Goal: Task Accomplishment & Management: Complete application form

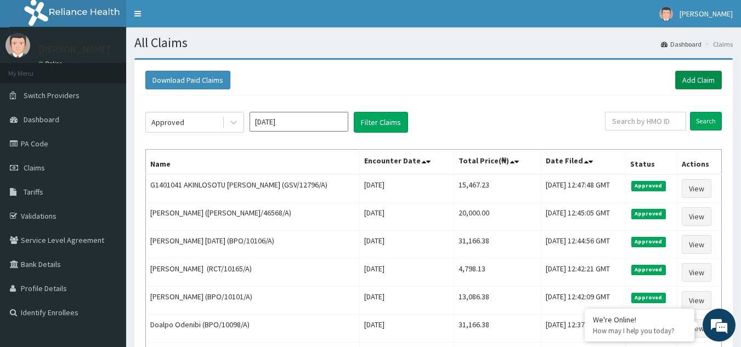
click at [679, 76] on link "Add Claim" at bounding box center [699, 80] width 47 height 19
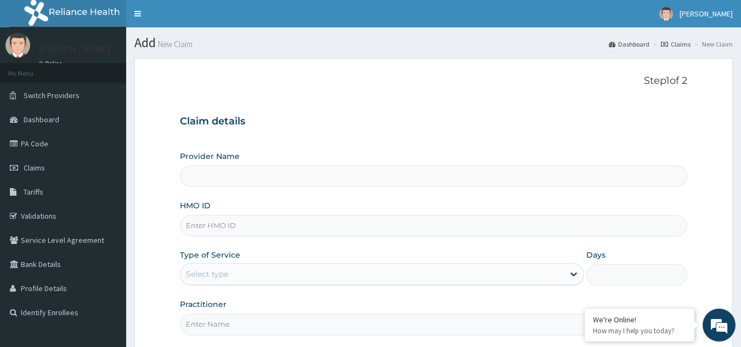
click at [234, 223] on input "HMO ID" at bounding box center [434, 225] width 508 height 21
paste input "EIA/10079/A"
click at [234, 223] on input "EIA/10079/A" at bounding box center [434, 225] width 508 height 21
type input "EIA/10079/A"
click at [554, 275] on div "Select type" at bounding box center [373, 275] width 384 height 18
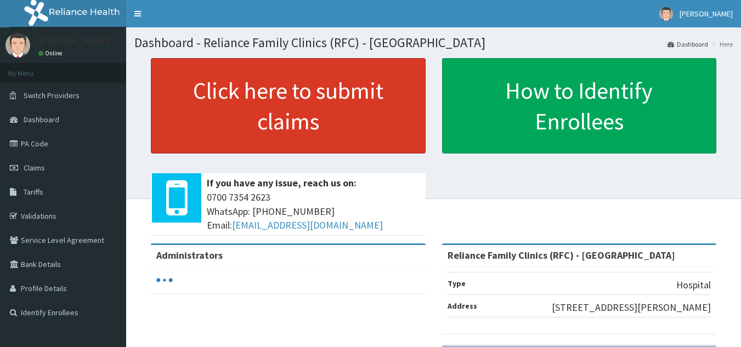
click at [349, 140] on link "Click here to submit claims" at bounding box center [288, 105] width 275 height 95
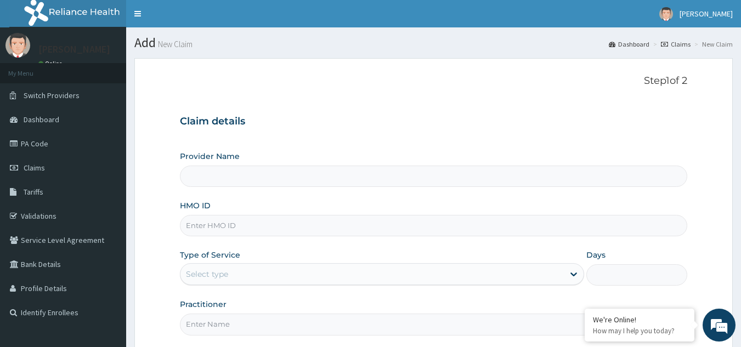
type input "Reliance Family Clinics (RFC) - [GEOGRAPHIC_DATA]"
click at [258, 223] on input "HMO ID" at bounding box center [434, 225] width 508 height 21
paste input "EIA/10079/A"
type input "EIA/10079/A"
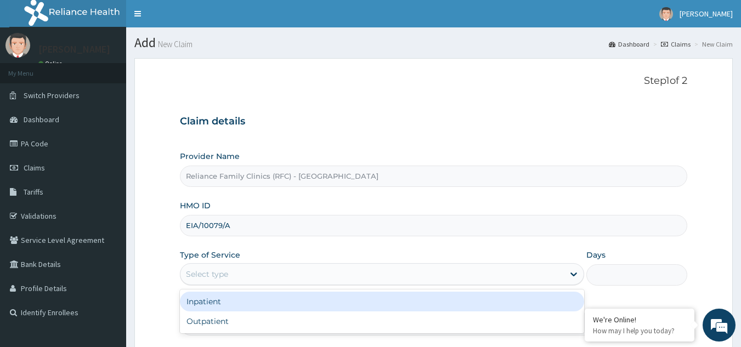
click at [246, 278] on div "Select type" at bounding box center [373, 275] width 384 height 18
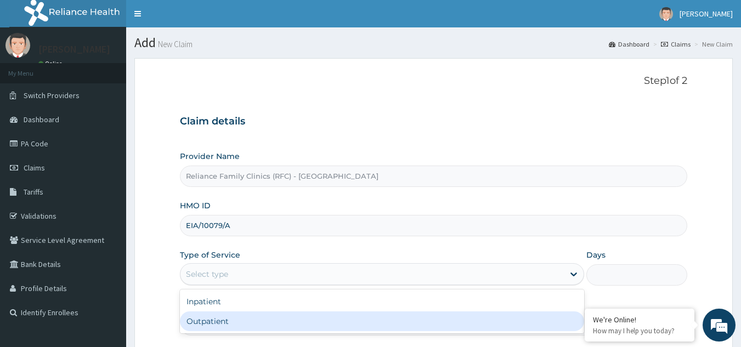
click at [231, 321] on div "Outpatient" at bounding box center [382, 322] width 404 height 20
type input "1"
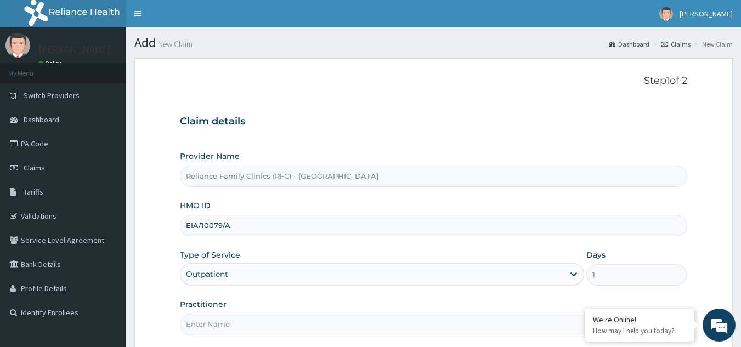
click at [223, 323] on input "Practitioner" at bounding box center [434, 324] width 508 height 21
click at [223, 323] on input "D" at bounding box center [434, 324] width 508 height 21
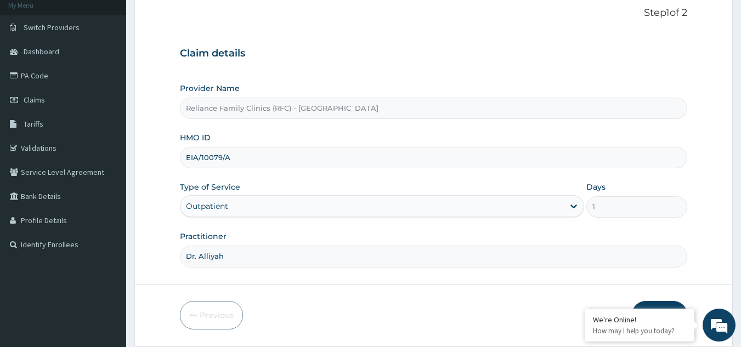
scroll to position [94, 0]
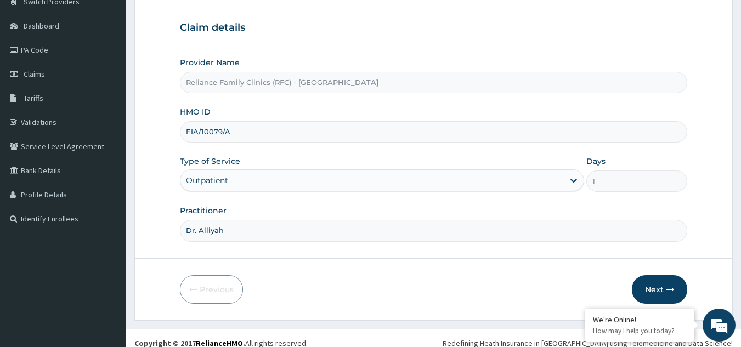
type input "Dr. Alliyah"
click at [657, 288] on button "Next" at bounding box center [659, 290] width 55 height 29
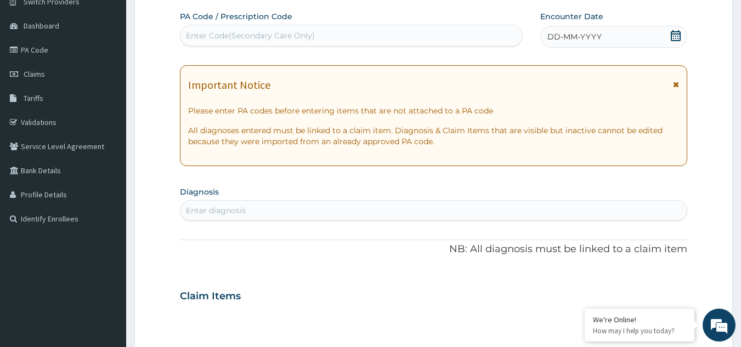
click at [677, 81] on icon at bounding box center [676, 85] width 6 height 8
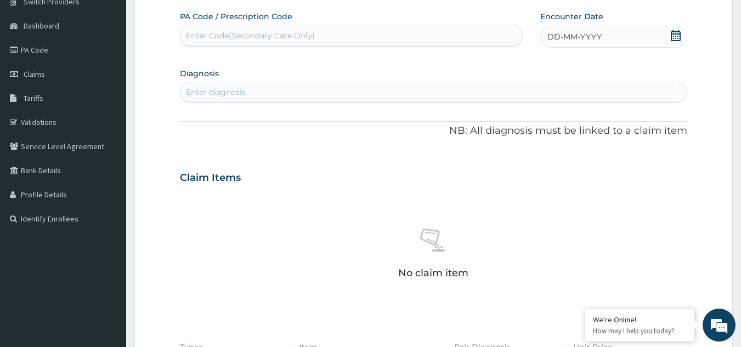
click at [676, 33] on icon at bounding box center [676, 35] width 10 height 11
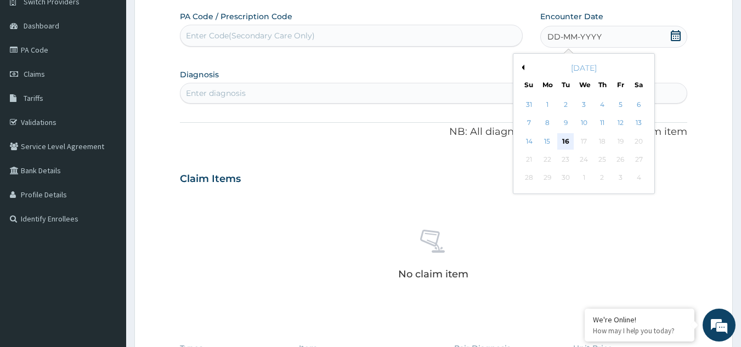
click at [570, 141] on div "16" at bounding box center [566, 141] width 16 height 16
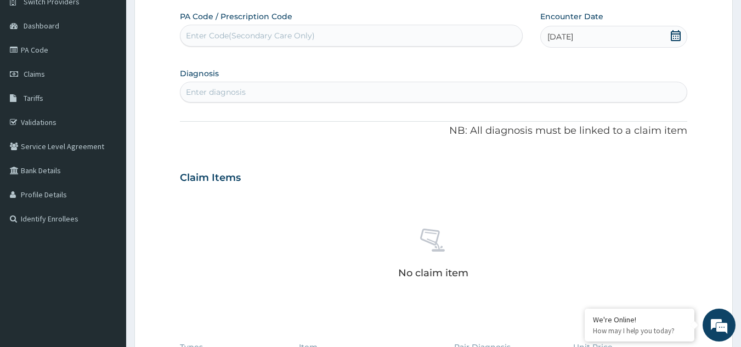
click at [239, 86] on div "Enter diagnosis" at bounding box center [434, 92] width 507 height 18
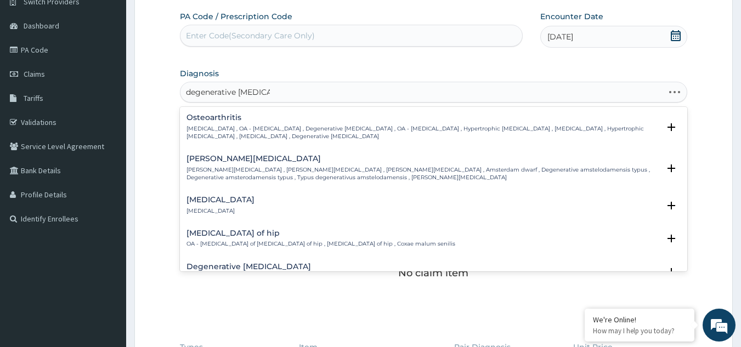
type input "degenerative lumbar"
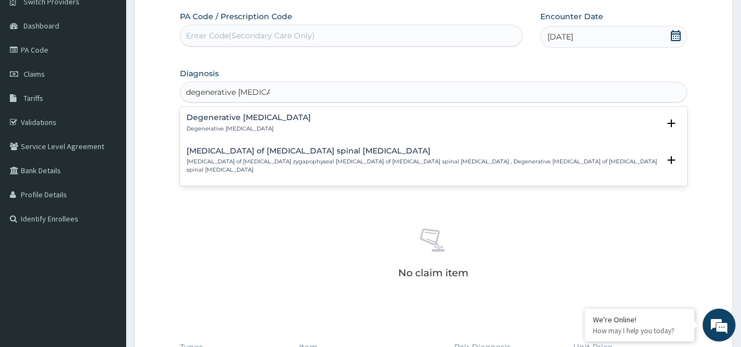
click at [227, 123] on div "Degenerative lumbar spinal stenosis Degenerative lumbar spinal stenosis" at bounding box center [249, 123] width 125 height 19
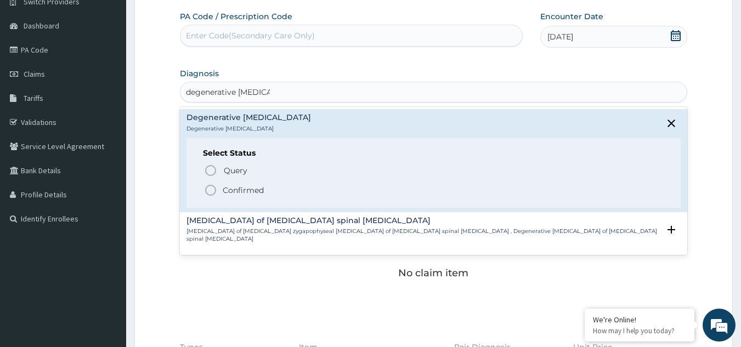
click at [211, 192] on icon "status option filled" at bounding box center [210, 190] width 13 height 13
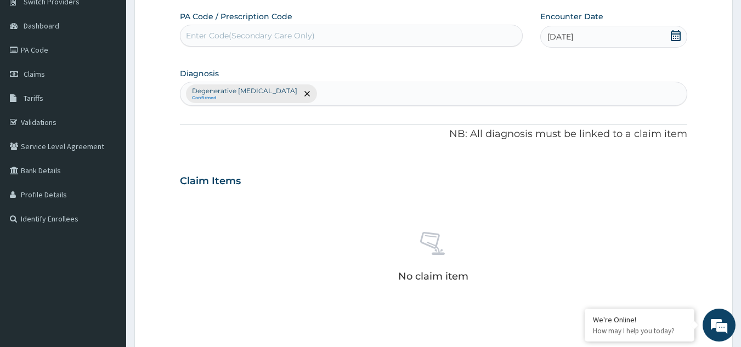
scroll to position [263, 0]
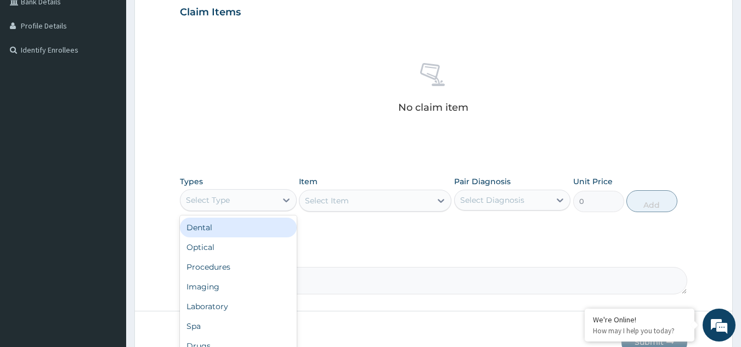
click at [272, 201] on div "Select Type" at bounding box center [229, 201] width 96 height 18
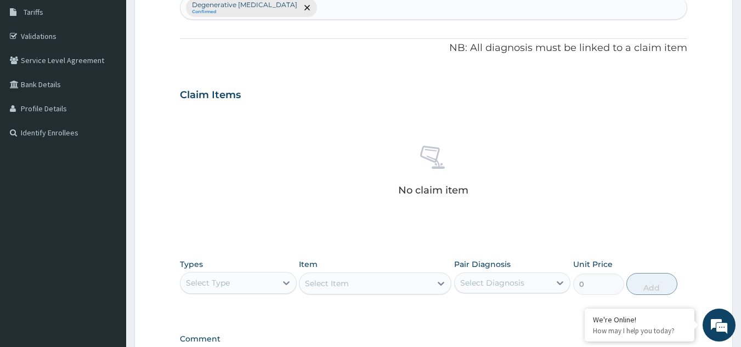
scroll to position [187, 0]
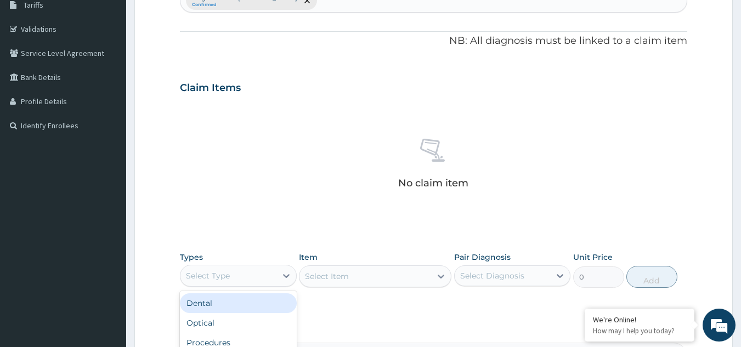
click at [244, 269] on div "Select Type" at bounding box center [229, 276] width 96 height 18
type input "d"
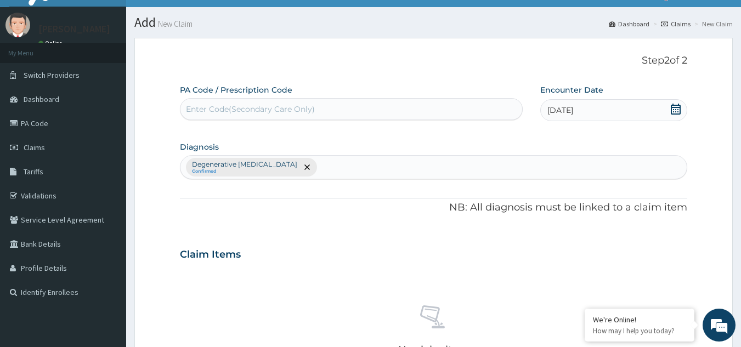
scroll to position [0, 0]
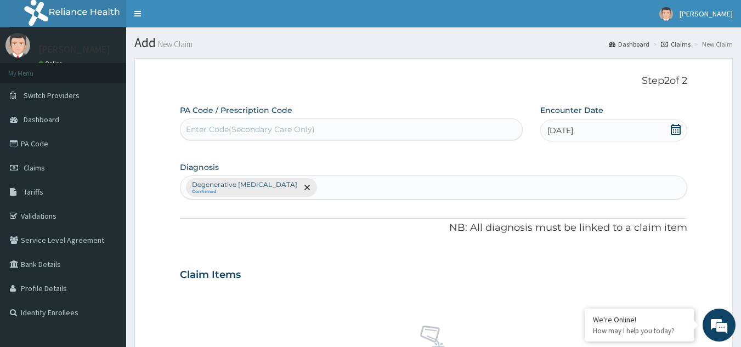
click at [452, 187] on div "Degenerative lumbar spinal stenosis Confirmed" at bounding box center [434, 187] width 507 height 23
type input "vagina candidiasis"
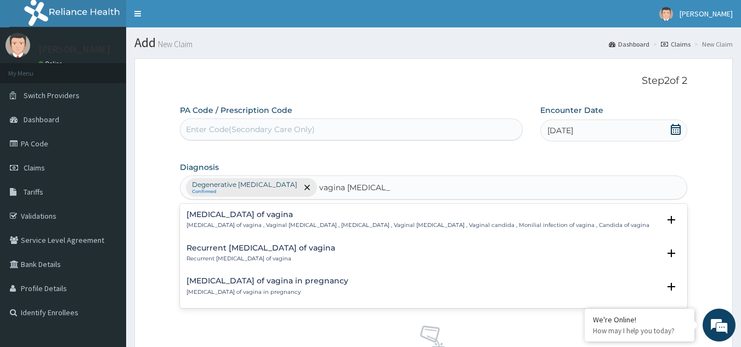
click at [262, 223] on p "Candidiasis of vagina , Vaginal candidiasis , Vaginal thrush , Vaginal candidos…" at bounding box center [418, 226] width 463 height 8
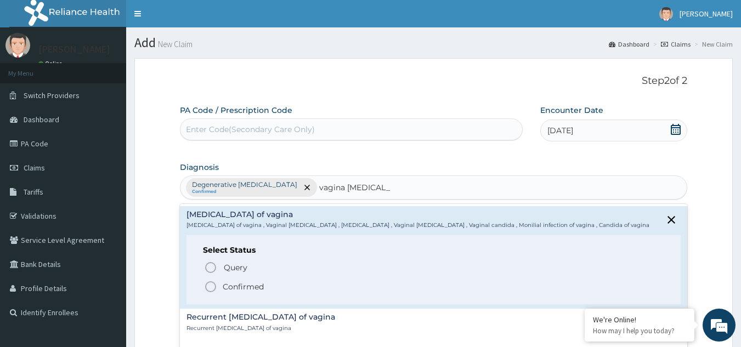
click at [240, 287] on p "Confirmed" at bounding box center [243, 287] width 41 height 11
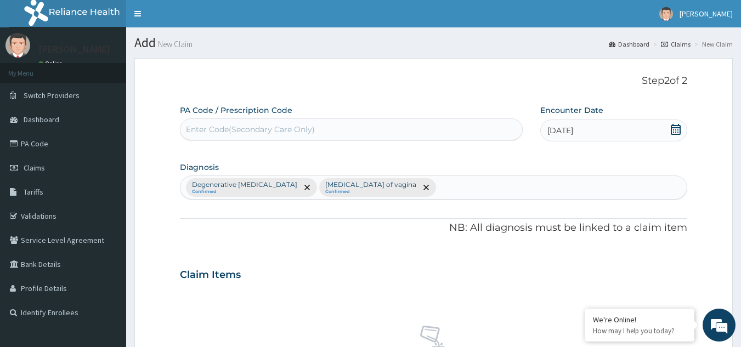
scroll to position [304, 0]
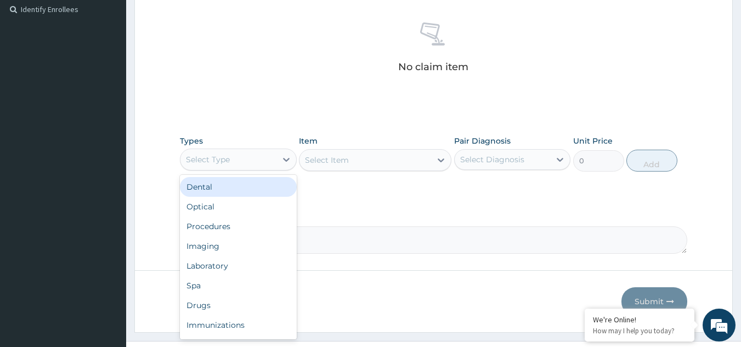
click at [232, 161] on div "Select Type" at bounding box center [229, 160] width 96 height 18
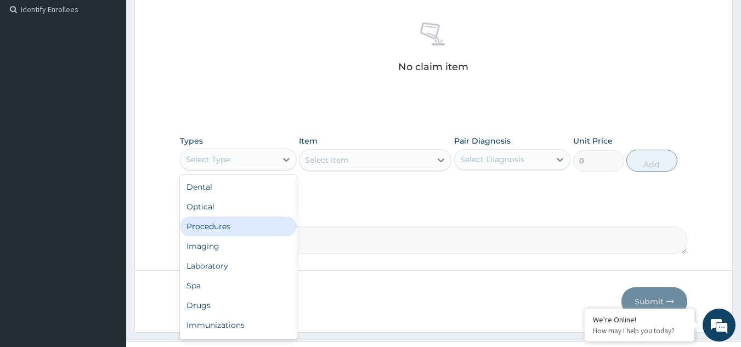
click at [230, 229] on div "Procedures" at bounding box center [238, 227] width 117 height 20
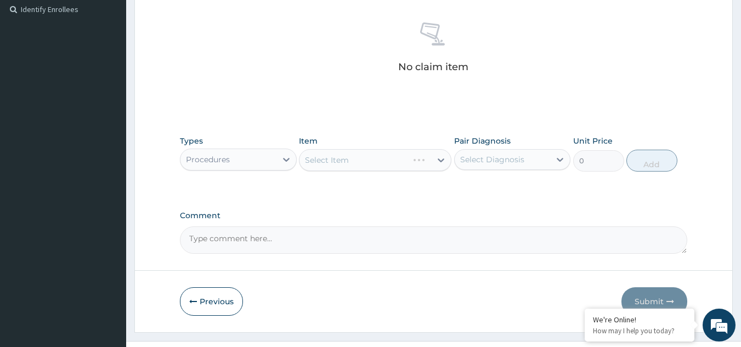
click at [352, 153] on div "Select Item" at bounding box center [375, 160] width 153 height 22
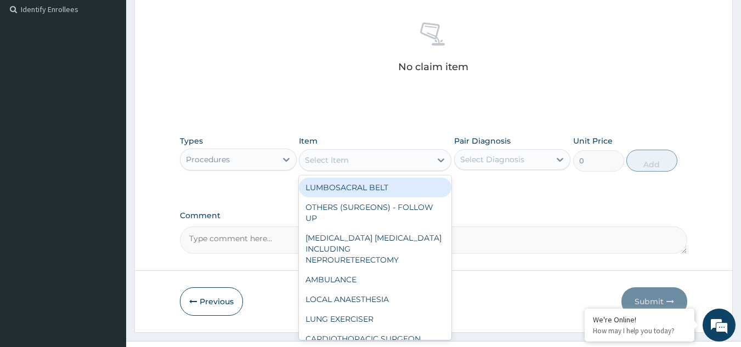
click at [352, 159] on div "Select Item" at bounding box center [366, 160] width 132 height 18
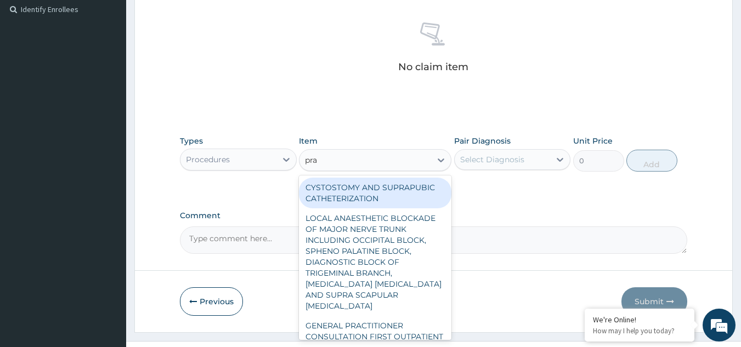
type input "prac"
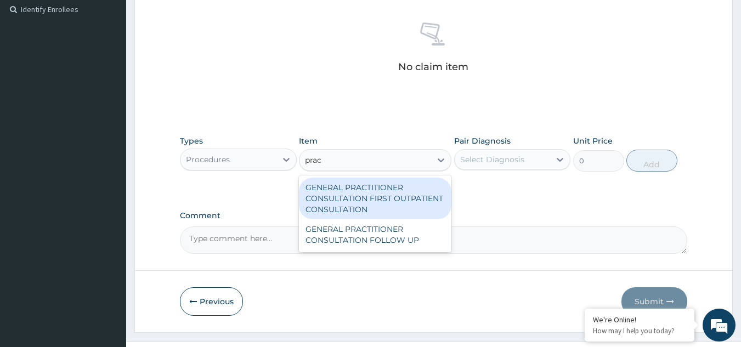
click at [351, 204] on div "GENERAL PRACTITIONER CONSULTATION FIRST OUTPATIENT CONSULTATION" at bounding box center [375, 199] width 153 height 42
type input "3370.125"
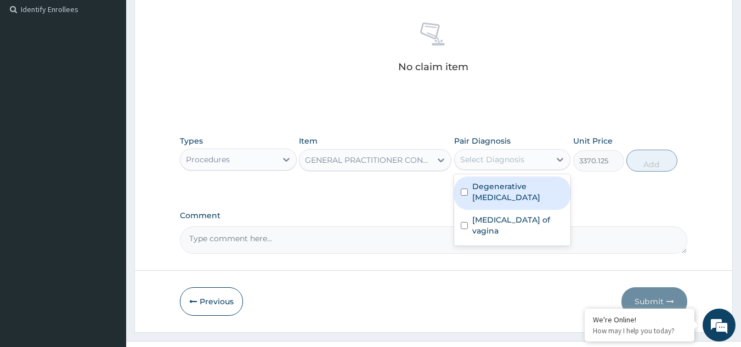
click at [510, 161] on div "Select Diagnosis" at bounding box center [492, 159] width 64 height 11
click at [497, 195] on label "Degenerative lumbar spinal stenosis" at bounding box center [519, 192] width 92 height 22
checkbox input "true"
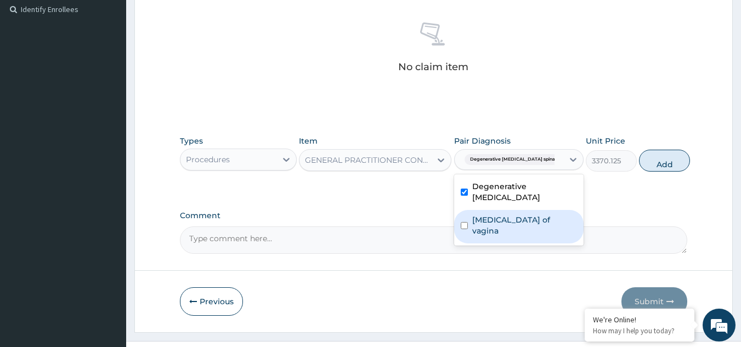
click at [486, 224] on label "Candidiasis of vagina" at bounding box center [525, 226] width 105 height 22
checkbox input "true"
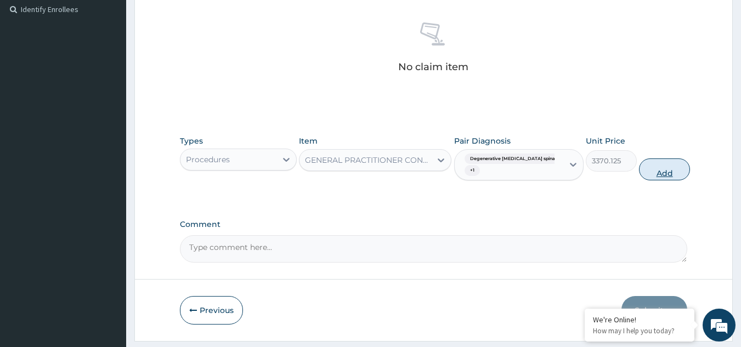
click at [640, 172] on button "Add" at bounding box center [664, 170] width 51 height 22
type input "0"
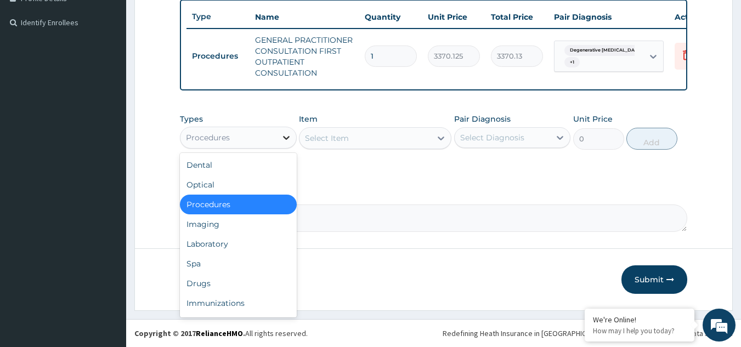
click at [278, 134] on div at bounding box center [287, 138] width 20 height 20
click at [274, 141] on div "Procedures" at bounding box center [229, 138] width 96 height 18
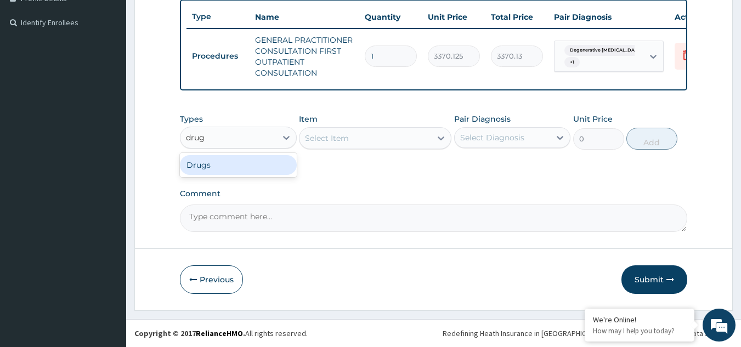
type input "drugs"
click at [257, 165] on div "Drugs" at bounding box center [238, 165] width 117 height 20
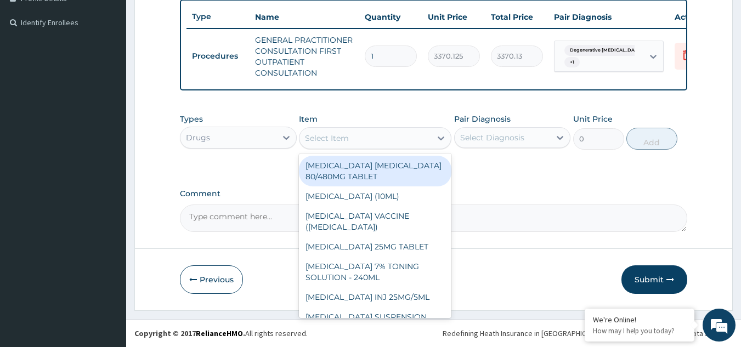
click at [361, 143] on div "Select Item" at bounding box center [366, 139] width 132 height 18
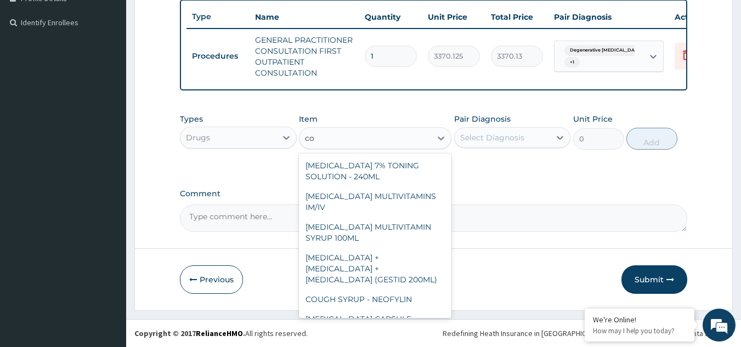
type input "c"
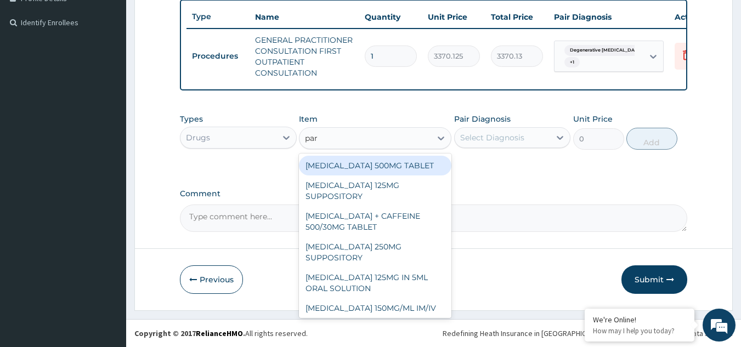
type input "para"
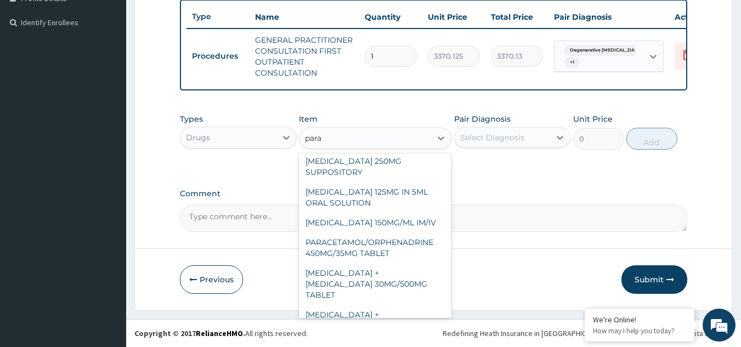
scroll to position [89, 0]
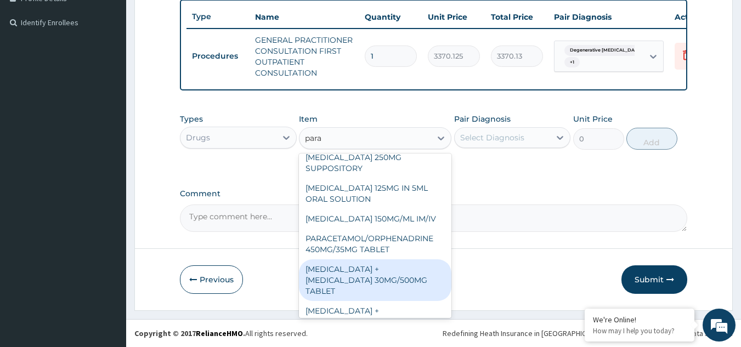
click at [372, 284] on div "PARACETAMOL + CODEINE 30MG/500MG TABLET" at bounding box center [375, 281] width 153 height 42
type input "343.2000122070312"
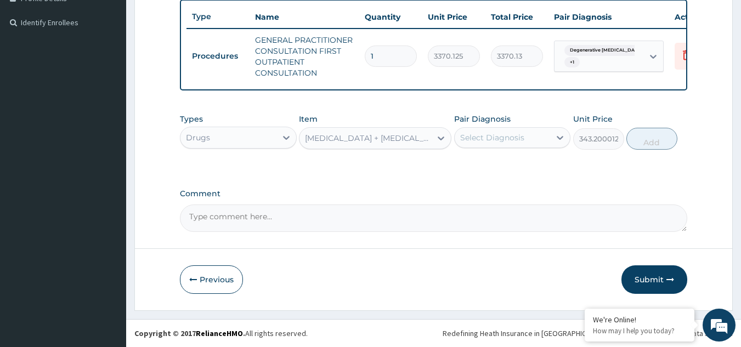
click at [482, 148] on div "Pair Diagnosis Select Diagnosis" at bounding box center [512, 132] width 117 height 36
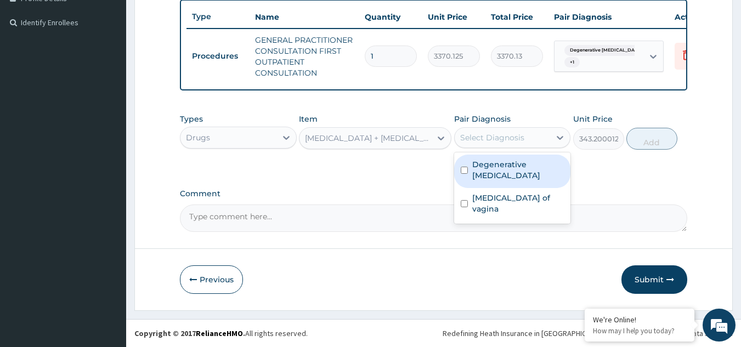
click at [485, 144] on div "Select Diagnosis" at bounding box center [503, 138] width 96 height 18
click at [489, 178] on label "Degenerative lumbar spinal stenosis" at bounding box center [519, 170] width 92 height 22
checkbox input "true"
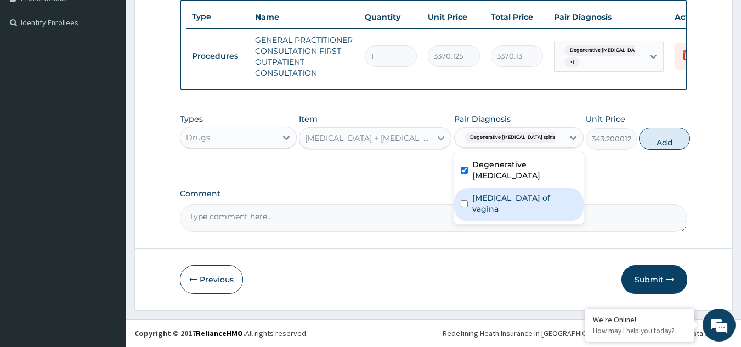
click at [486, 198] on label "Candidiasis of vagina" at bounding box center [525, 204] width 105 height 22
checkbox input "true"
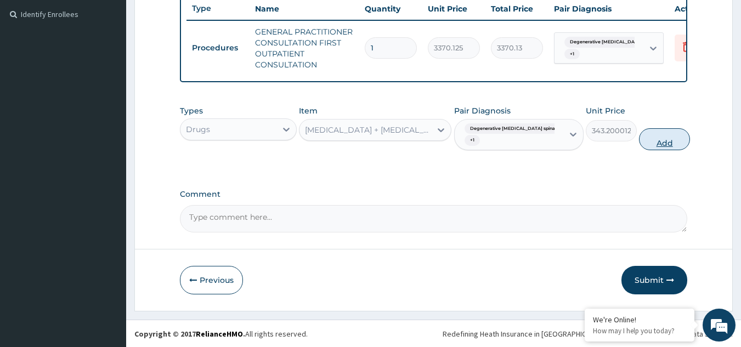
click at [640, 146] on button "Add" at bounding box center [664, 139] width 51 height 22
type input "0"
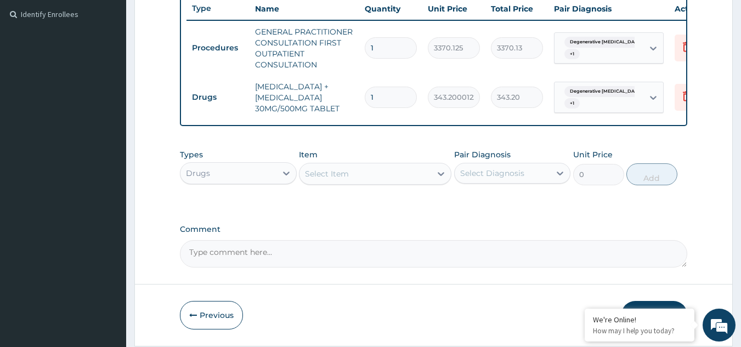
type input "0.00"
type input "2"
type input "686.40"
type input "28"
type input "9609.60"
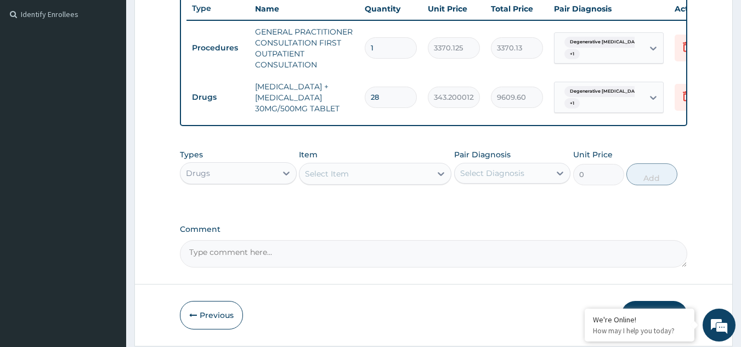
type input "28"
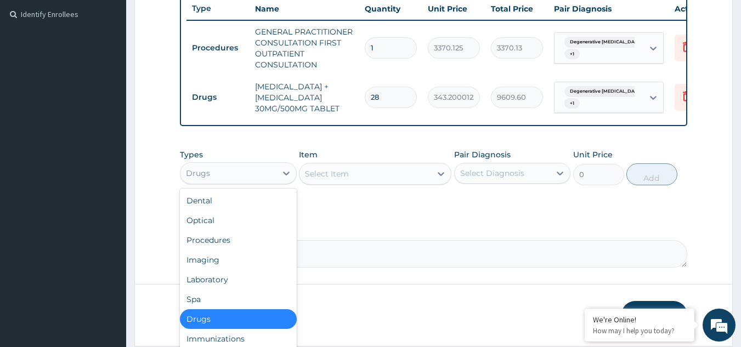
click at [250, 181] on div "Drugs" at bounding box center [229, 174] width 96 height 18
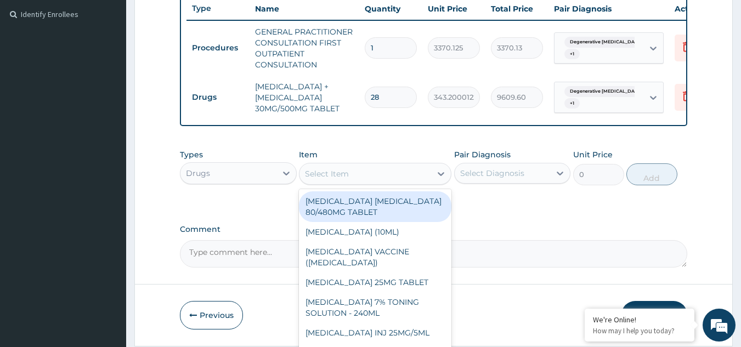
click at [326, 178] on div "Select Item" at bounding box center [327, 173] width 44 height 11
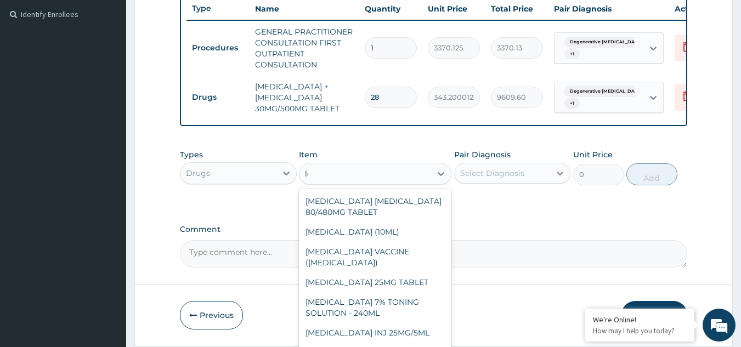
type input "l"
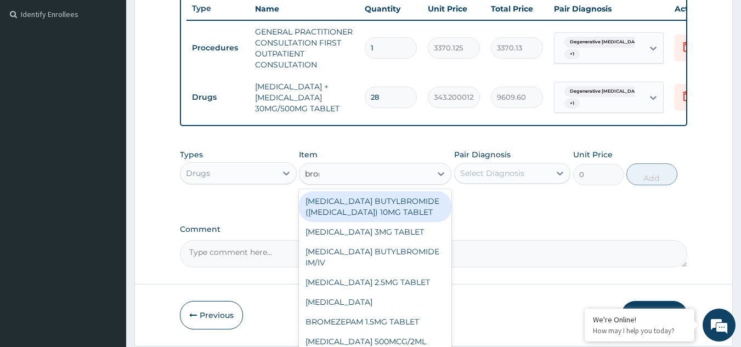
type input "broma"
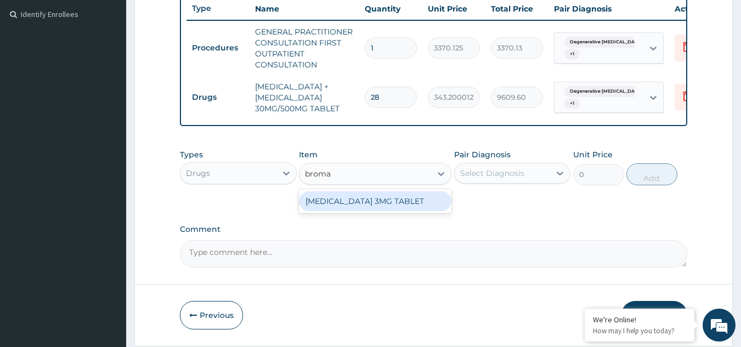
click at [349, 210] on div "BROMAZEPAM 3MG TABLET" at bounding box center [375, 202] width 153 height 20
type input "80"
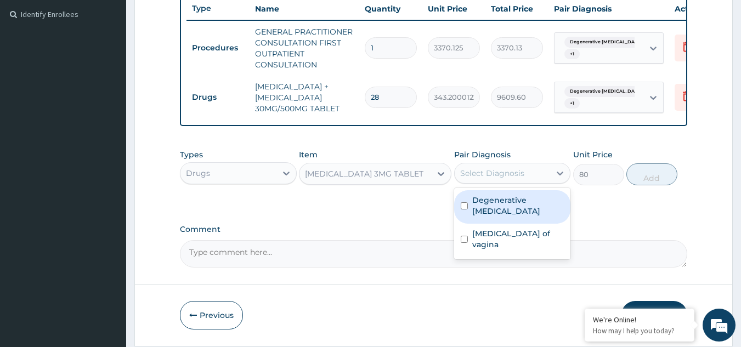
click at [515, 182] on div "Select Diagnosis" at bounding box center [503, 174] width 96 height 18
click at [498, 211] on label "Degenerative lumbar spinal stenosis" at bounding box center [519, 206] width 92 height 22
checkbox input "true"
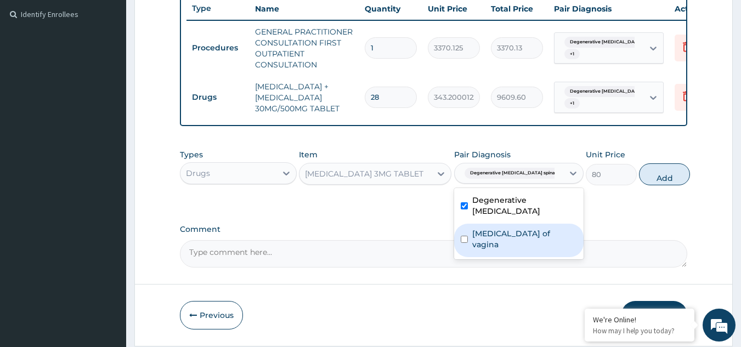
click at [491, 242] on label "Candidiasis of vagina" at bounding box center [525, 239] width 105 height 22
checkbox input "true"
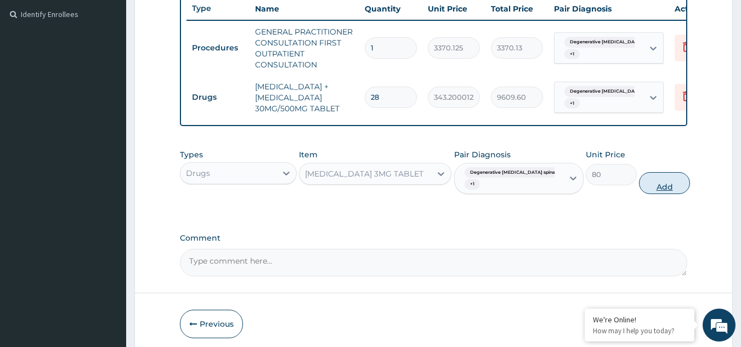
click at [643, 186] on button "Add" at bounding box center [664, 183] width 51 height 22
type input "0"
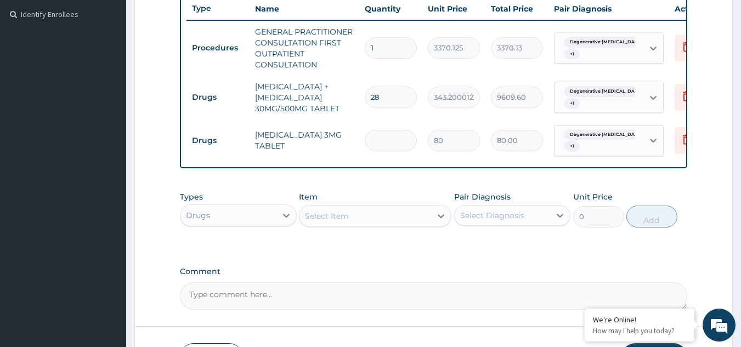
type input "0.00"
type input "3"
type input "240.00"
type input "3"
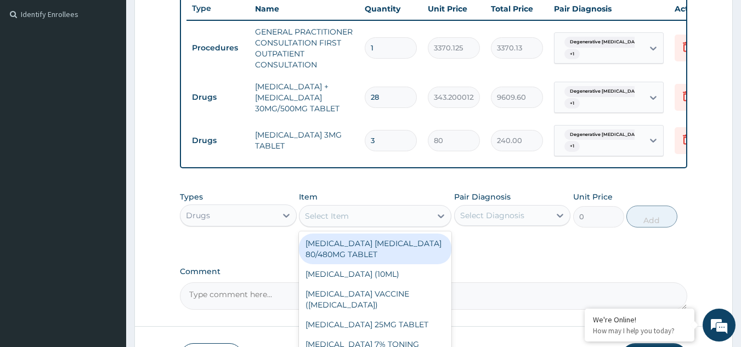
click at [343, 221] on div "Select Item" at bounding box center [327, 216] width 44 height 11
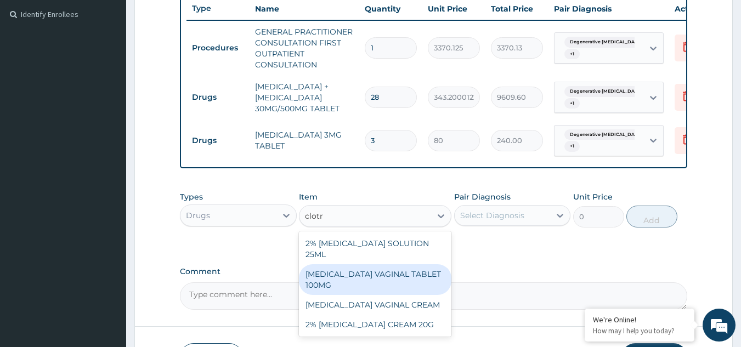
type input "clotr"
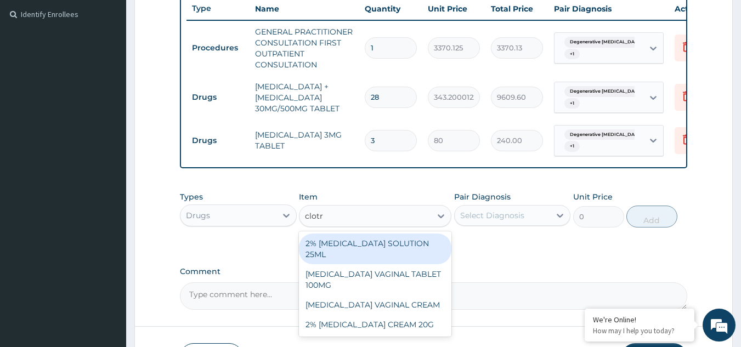
type input "clotri"
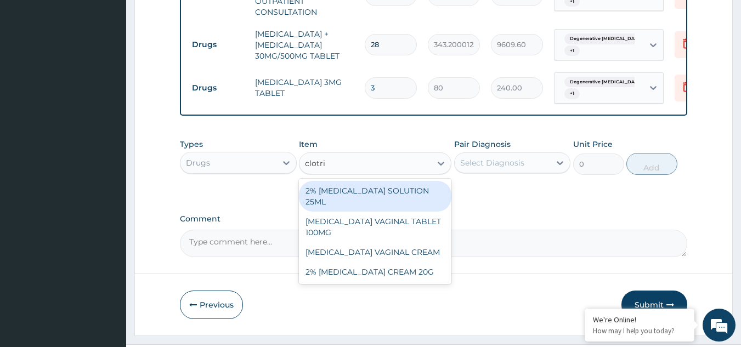
scroll to position [365, 0]
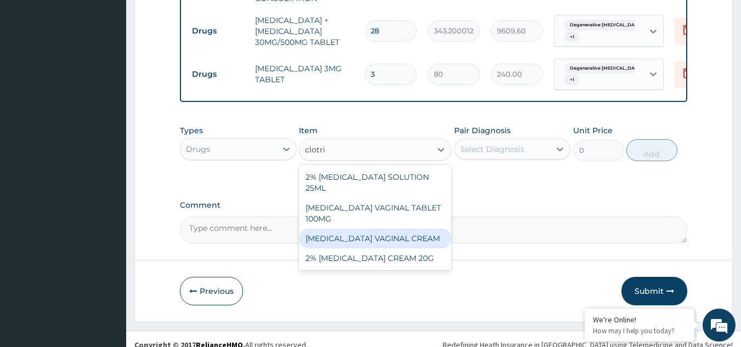
click at [386, 249] on div "CLOTRIMAZOLE VAGINAL CREAM" at bounding box center [375, 239] width 153 height 20
type input "2496"
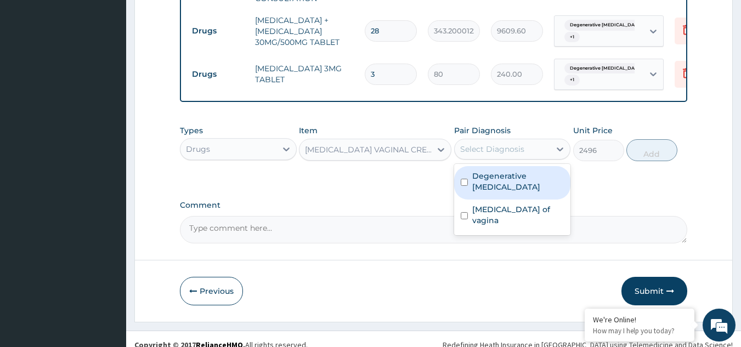
click at [519, 155] on div "Select Diagnosis" at bounding box center [492, 149] width 64 height 11
click at [496, 188] on label "Degenerative lumbar spinal stenosis" at bounding box center [519, 182] width 92 height 22
checkbox input "true"
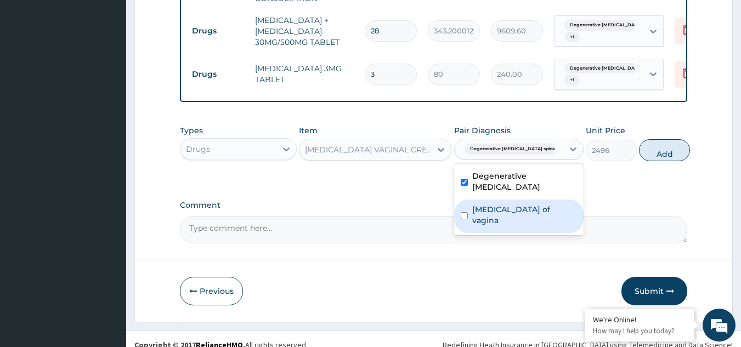
click at [495, 229] on div "Candidiasis of vagina" at bounding box center [519, 216] width 130 height 33
checkbox input "true"
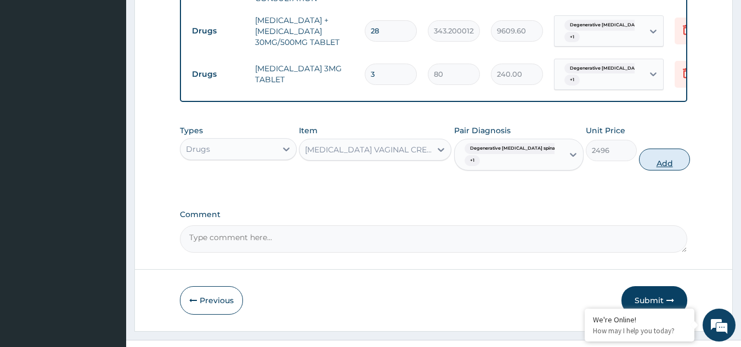
click at [639, 166] on button "Add" at bounding box center [664, 160] width 51 height 22
type input "0"
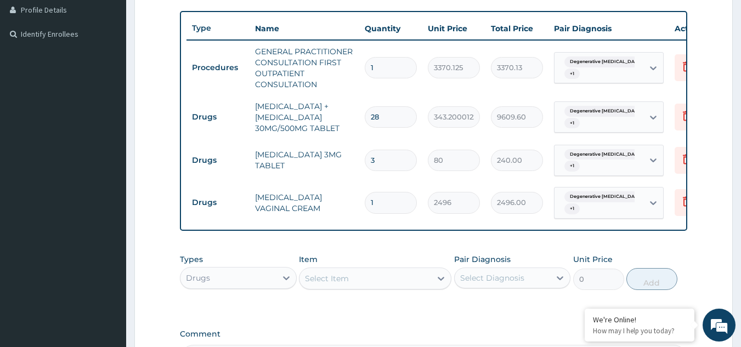
scroll to position [275, 0]
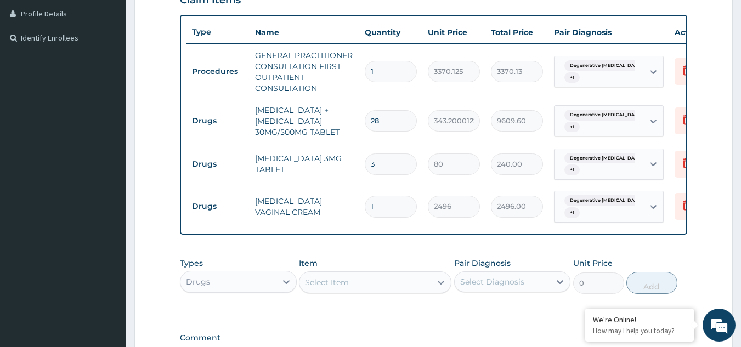
click at [384, 124] on input "28" at bounding box center [391, 120] width 52 height 21
type input "2"
type input "686.40"
type input "0.00"
type input "3"
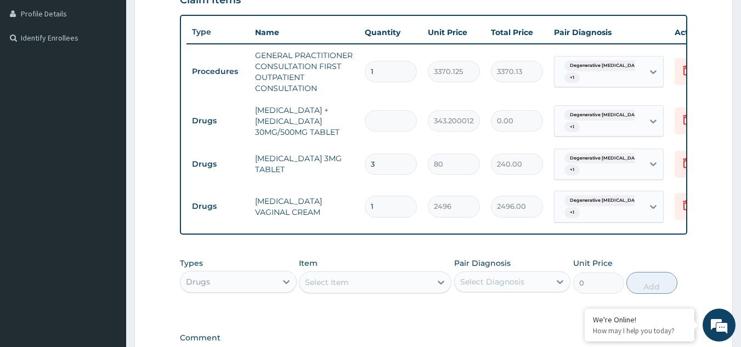
type input "1029.60"
type input "30"
type input "10296.00"
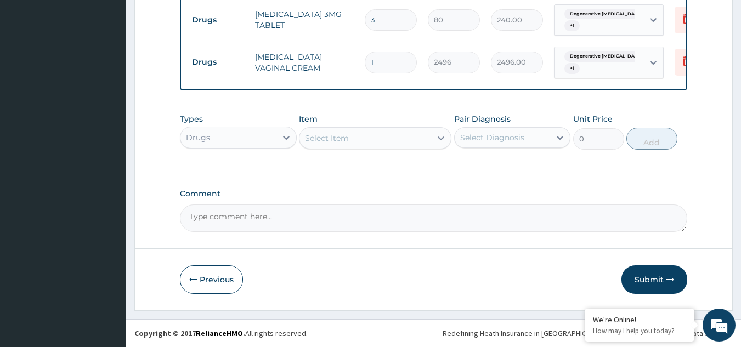
scroll to position [428, 0]
type input "30"
click at [646, 283] on button "Submit" at bounding box center [655, 280] width 66 height 29
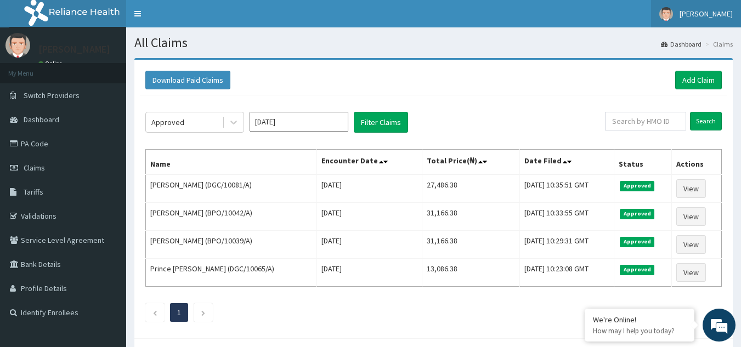
click at [698, 10] on span "[PERSON_NAME]" at bounding box center [706, 14] width 53 height 10
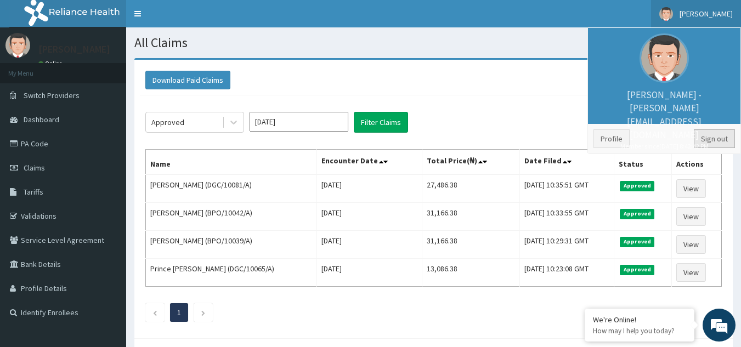
click at [705, 139] on link "Sign out" at bounding box center [714, 139] width 41 height 19
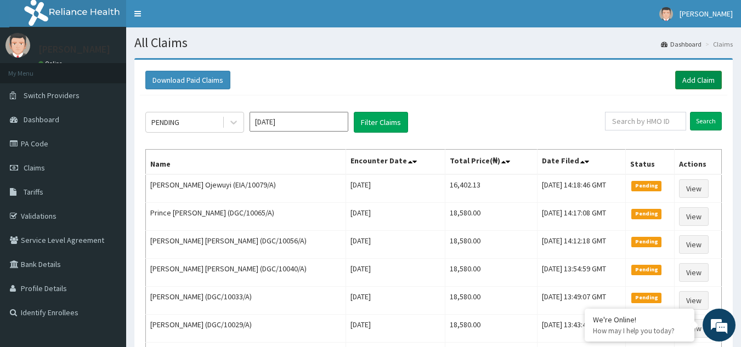
click at [690, 80] on link "Add Claim" at bounding box center [699, 80] width 47 height 19
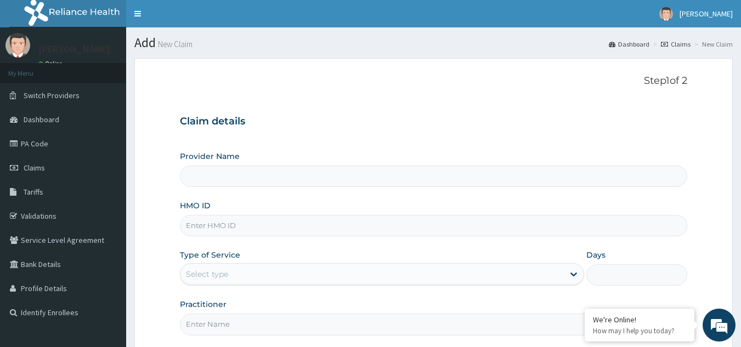
type input "Reliance Family Clinics (RFC) - [GEOGRAPHIC_DATA]"
click at [205, 218] on input "HMO ID" at bounding box center [434, 225] width 508 height 21
paste input "LWL/10032/A"
type input "LWL/10032/A"
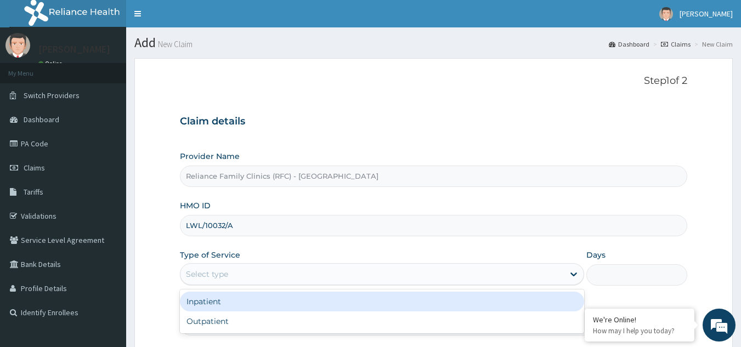
click at [299, 280] on div "Select type" at bounding box center [373, 275] width 384 height 18
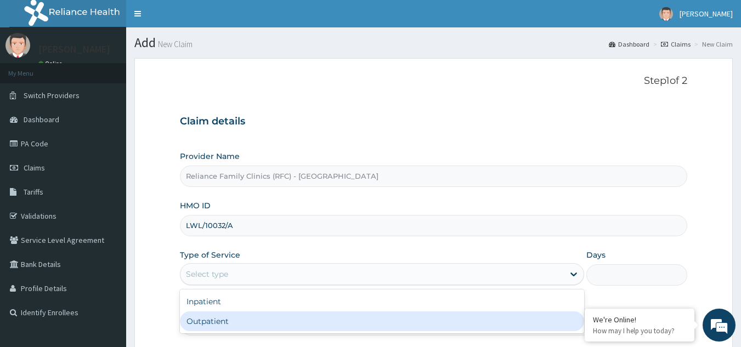
click at [254, 320] on div "Outpatient" at bounding box center [382, 322] width 404 height 20
type input "1"
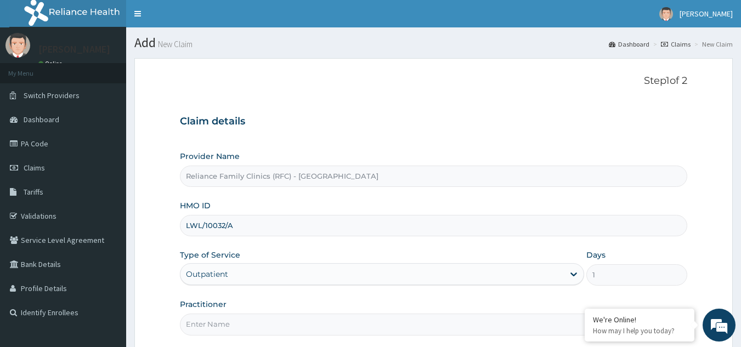
scroll to position [88, 0]
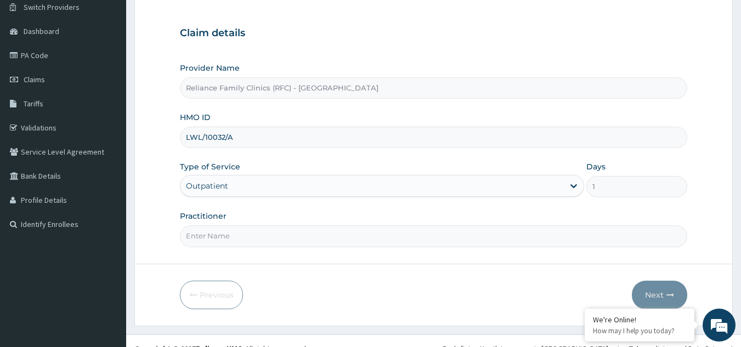
click at [284, 236] on input "Practitioner" at bounding box center [434, 236] width 508 height 21
type input "Dr. Alliyah"
click at [661, 289] on button "Next" at bounding box center [659, 295] width 55 height 29
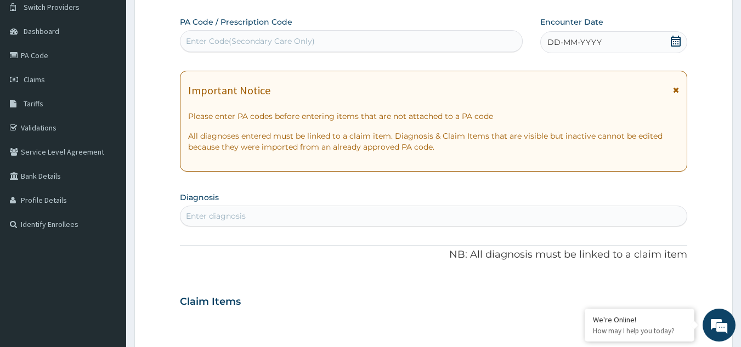
click at [677, 90] on icon at bounding box center [676, 90] width 6 height 8
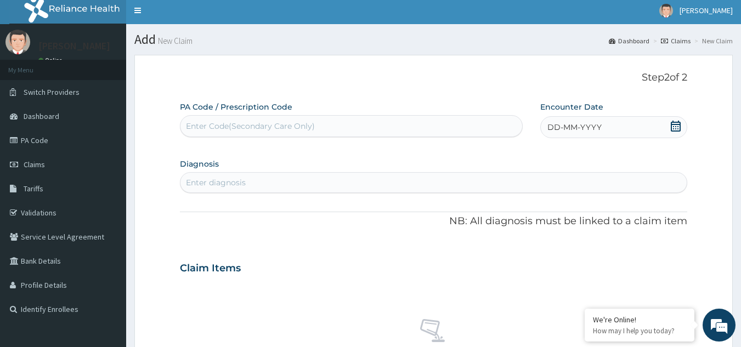
scroll to position [1, 0]
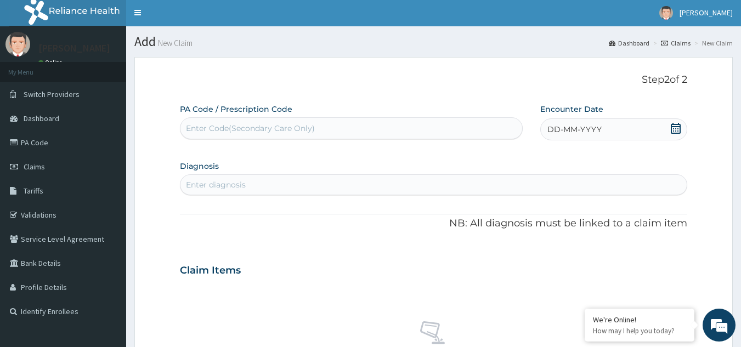
click at [674, 127] on icon at bounding box center [676, 128] width 10 height 11
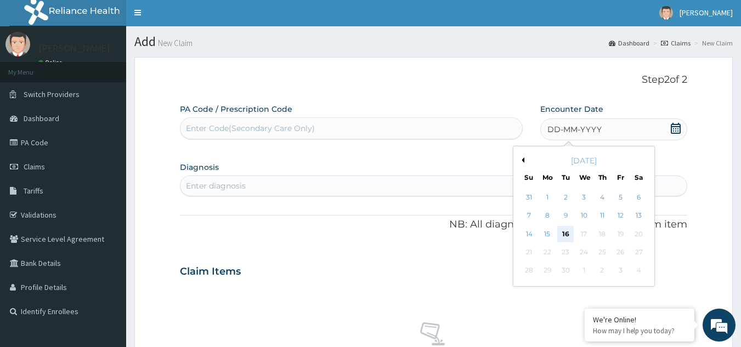
click at [564, 229] on div "16" at bounding box center [566, 234] width 16 height 16
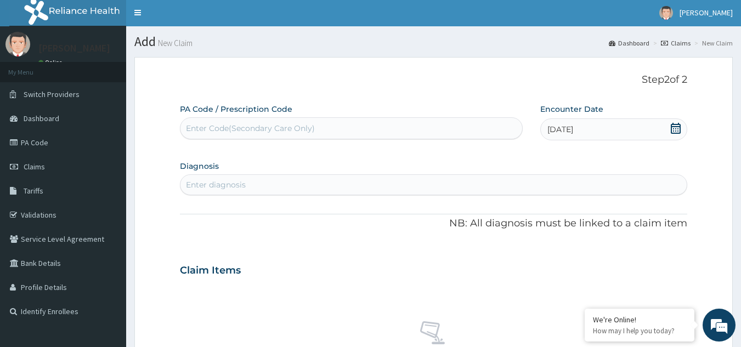
click at [246, 182] on div "Enter diagnosis" at bounding box center [434, 185] width 507 height 18
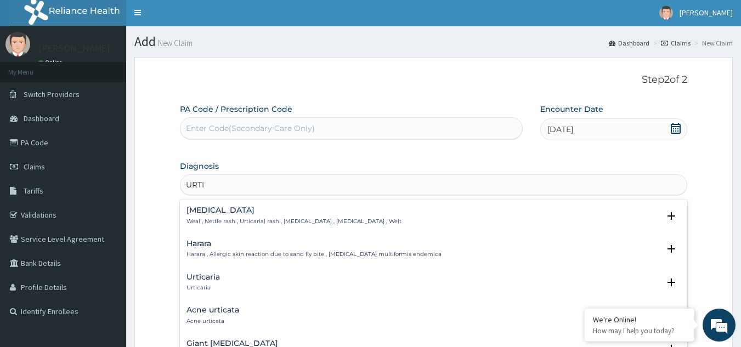
type input "URTI"
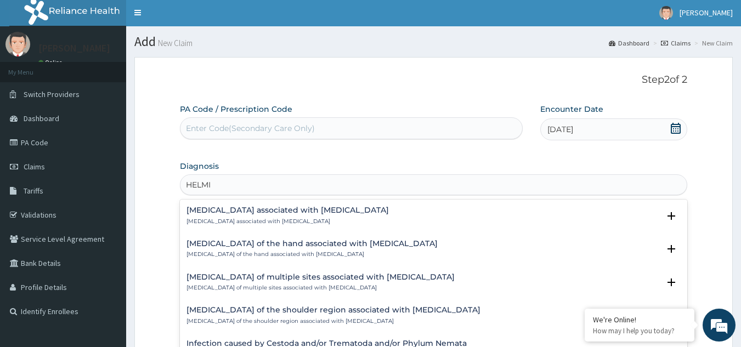
type input "HELMIN"
click at [273, 215] on div "Arthropathy associated with helminthiasis Arthropathy associated with helminthi…" at bounding box center [288, 215] width 203 height 19
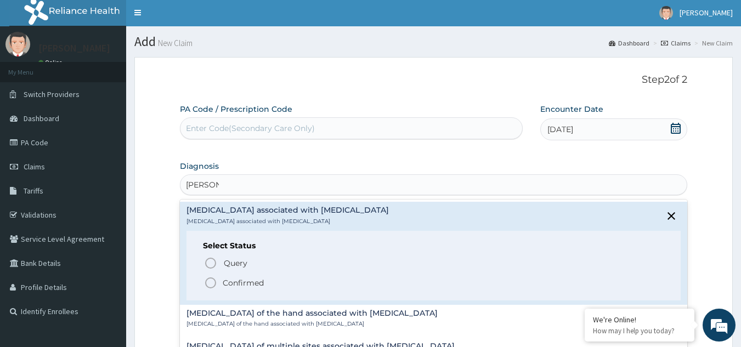
click at [213, 281] on icon "status option filled" at bounding box center [210, 283] width 13 height 13
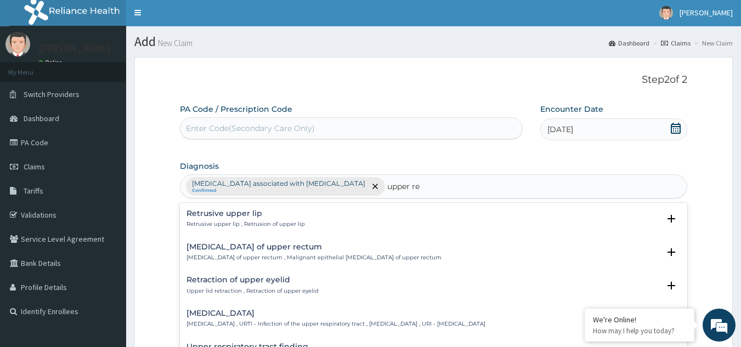
click at [238, 314] on h4 "Upper respiratory infection" at bounding box center [336, 314] width 299 height 8
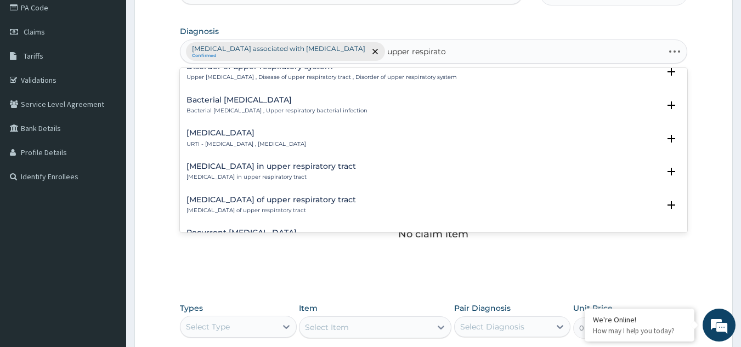
scroll to position [301, 0]
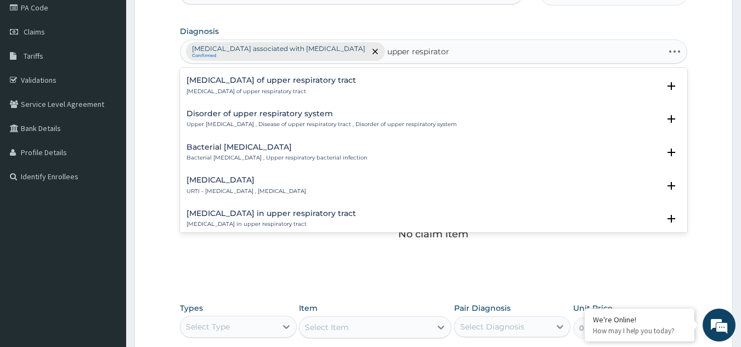
type input "upper respiratory"
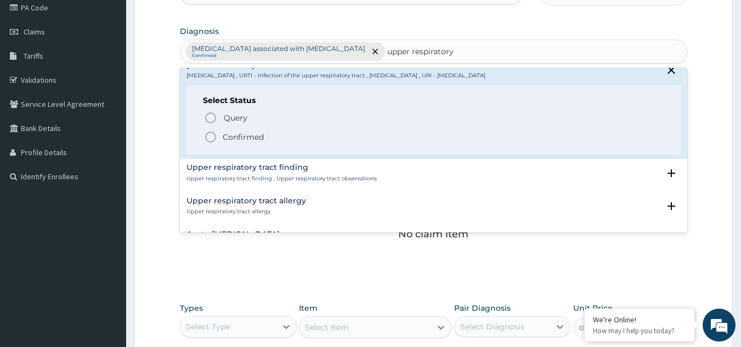
scroll to position [0, 0]
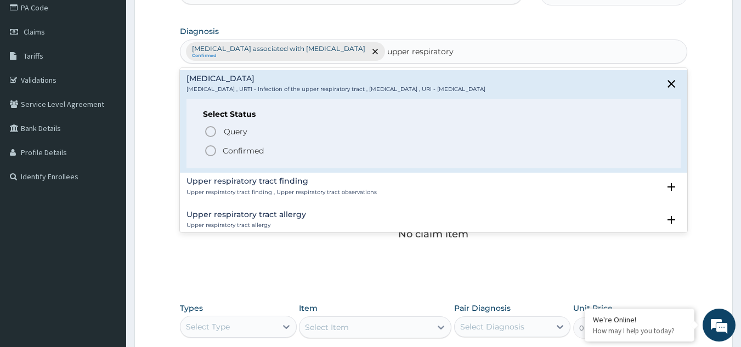
click at [237, 149] on p "Confirmed" at bounding box center [243, 150] width 41 height 11
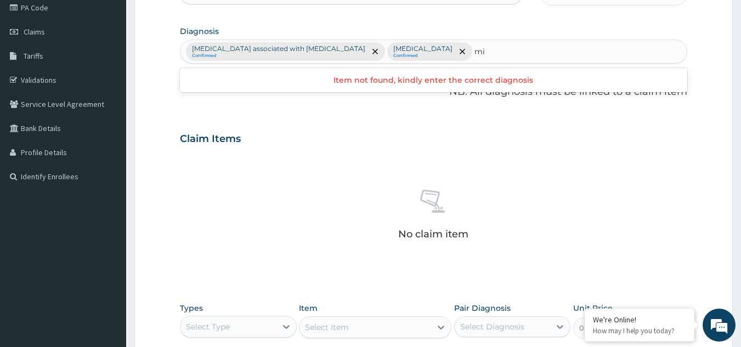
type input "m"
type input "insom"
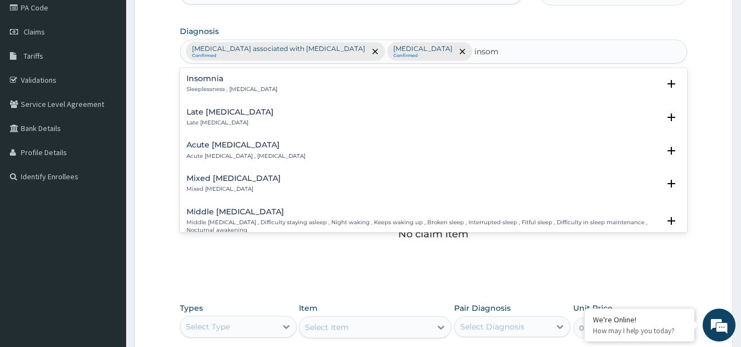
click at [244, 80] on h4 "Insomnia" at bounding box center [232, 79] width 91 height 8
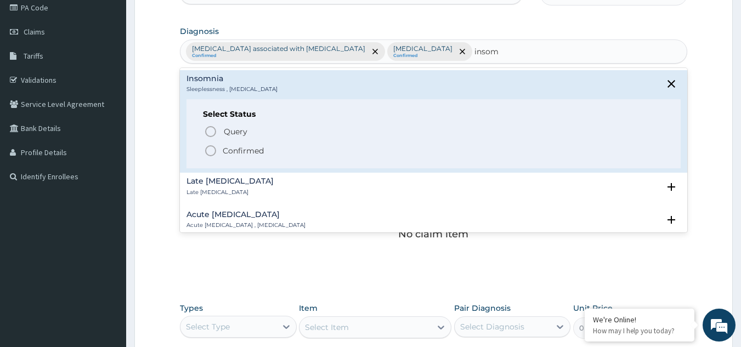
click at [234, 150] on p "Confirmed" at bounding box center [243, 150] width 41 height 11
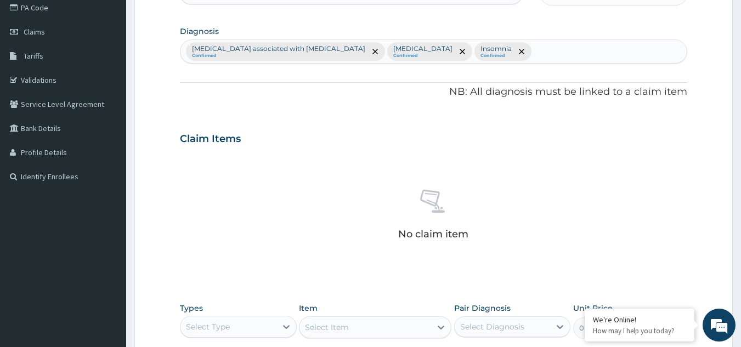
scroll to position [259, 0]
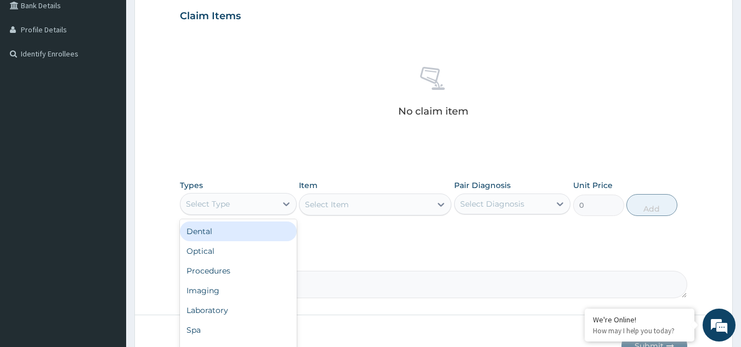
click at [206, 204] on div "Select Type" at bounding box center [208, 204] width 44 height 11
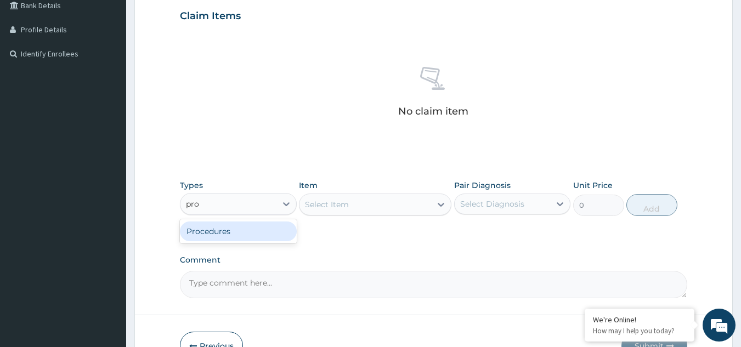
type input "proc"
click at [246, 237] on div "Procedures" at bounding box center [238, 232] width 117 height 20
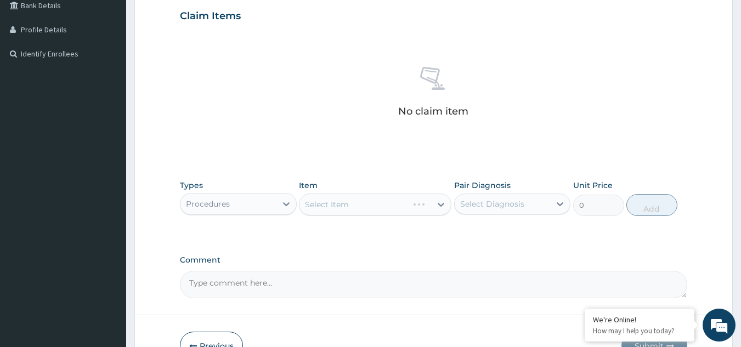
click at [327, 203] on div "Select Item" at bounding box center [375, 205] width 153 height 22
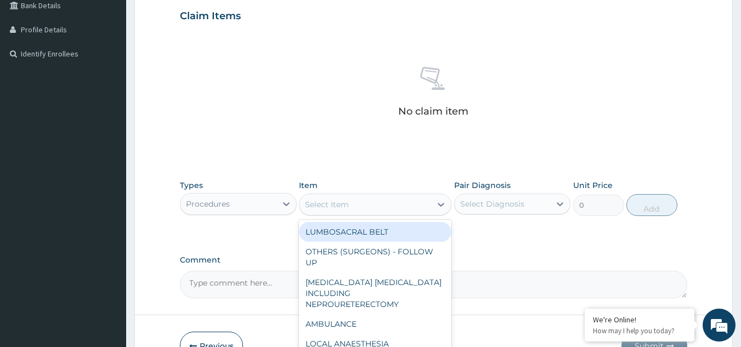
click at [327, 203] on div "Select Item" at bounding box center [327, 204] width 44 height 11
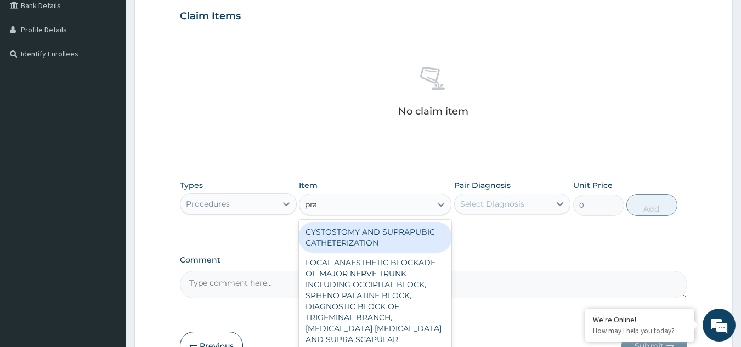
type input "prac"
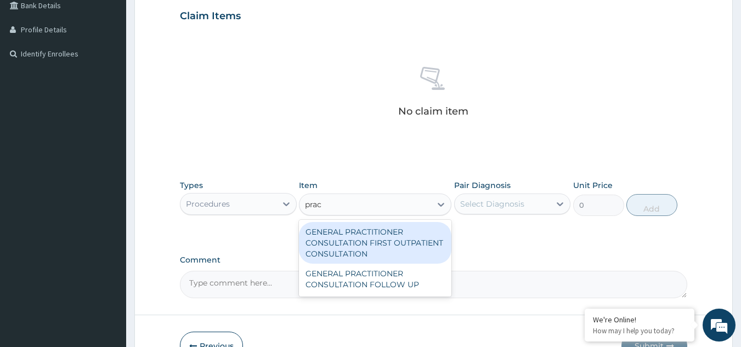
click at [344, 248] on div "GENERAL PRACTITIONER CONSULTATION FIRST OUTPATIENT CONSULTATION" at bounding box center [375, 243] width 153 height 42
type input "3370.125"
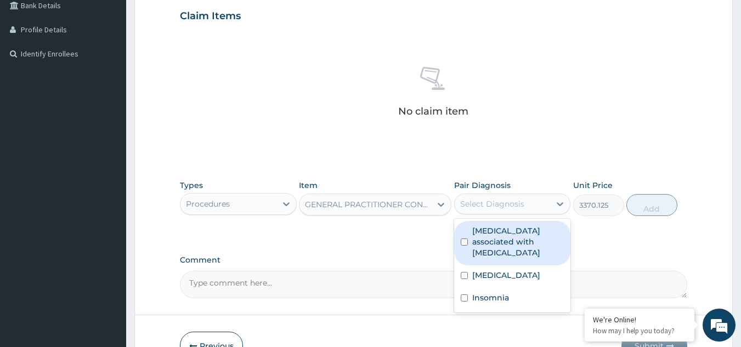
click at [495, 207] on div "Select Diagnosis" at bounding box center [492, 204] width 64 height 11
click at [491, 227] on label "Arthropathy associated with helminthiasis" at bounding box center [519, 242] width 92 height 33
checkbox input "true"
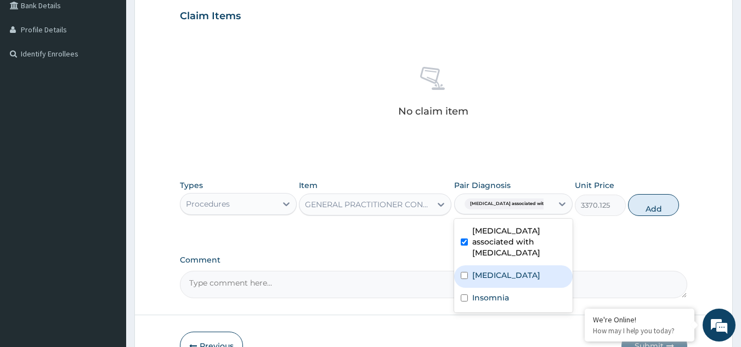
click at [492, 270] on label "Upper respiratory infection" at bounding box center [507, 275] width 68 height 11
checkbox input "true"
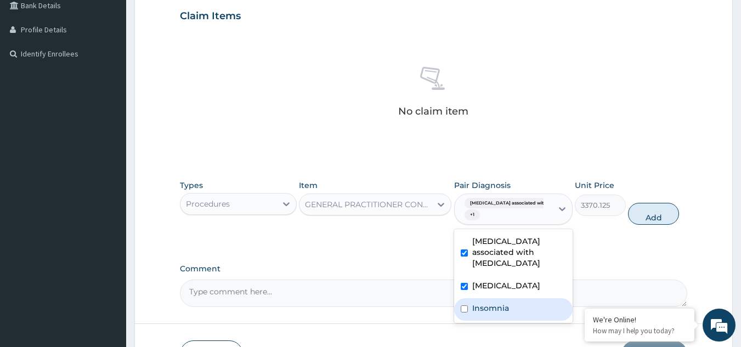
click at [492, 306] on label "Insomnia" at bounding box center [491, 308] width 37 height 11
checkbox input "true"
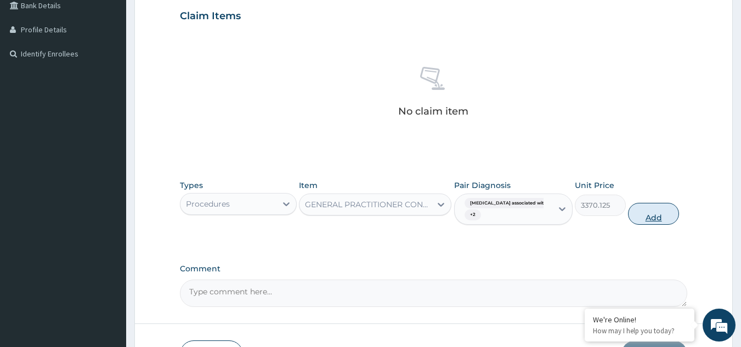
click at [644, 212] on button "Add" at bounding box center [653, 214] width 51 height 22
type input "0"
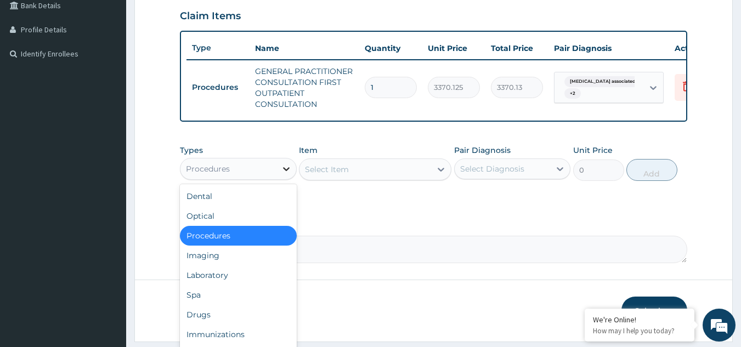
click at [281, 175] on icon at bounding box center [286, 169] width 11 height 11
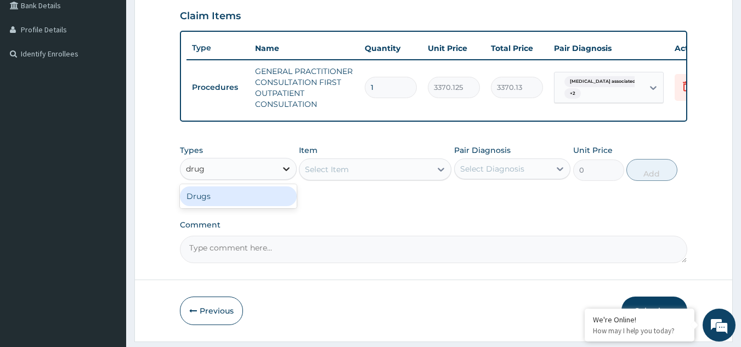
type input "drugs"
click at [267, 200] on div "Drugs" at bounding box center [238, 197] width 117 height 20
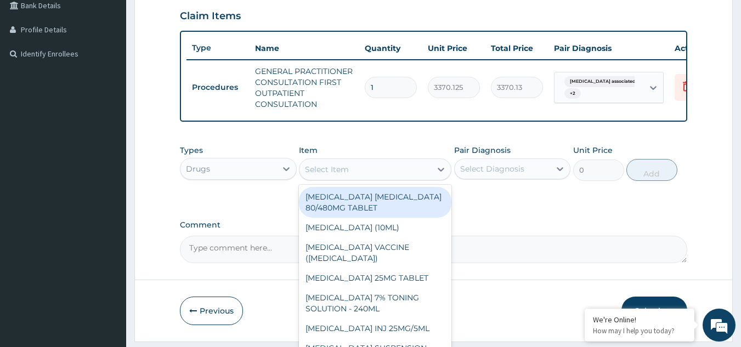
click at [328, 178] on div "Select Item" at bounding box center [366, 170] width 132 height 18
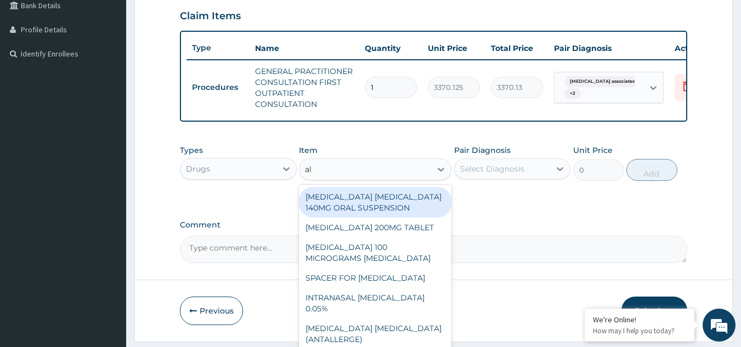
type input "al"
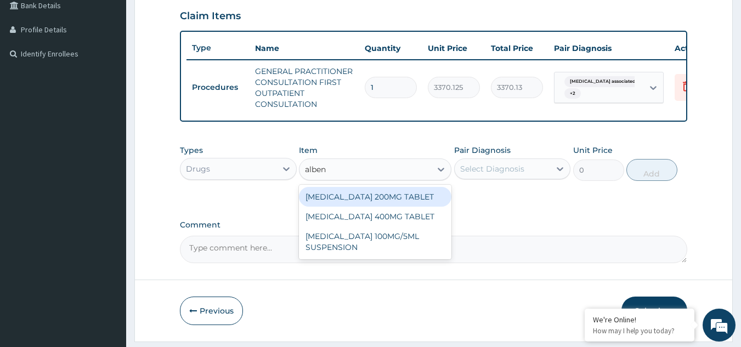
type input "alben"
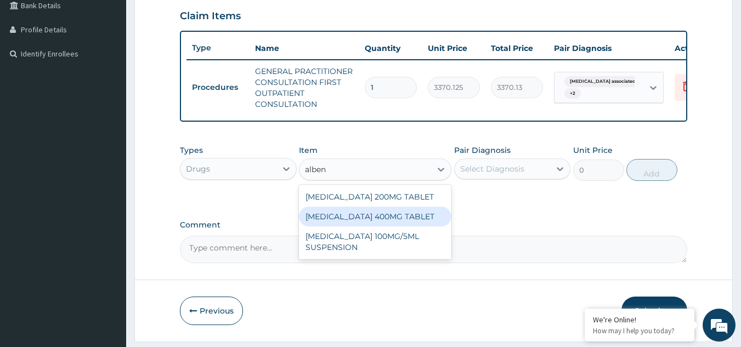
click at [389, 221] on div "ALBENDAZOLE 400MG TABLET" at bounding box center [375, 217] width 153 height 20
type input "222"
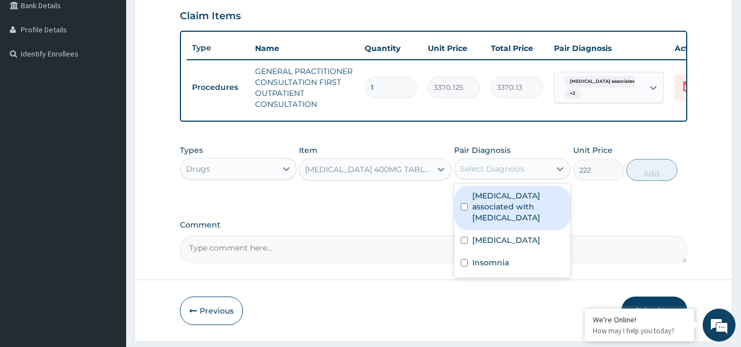
click at [503, 175] on div "Select Diagnosis" at bounding box center [492, 169] width 64 height 11
click at [499, 206] on label "Arthropathy associated with helminthiasis" at bounding box center [519, 206] width 92 height 33
checkbox input "true"
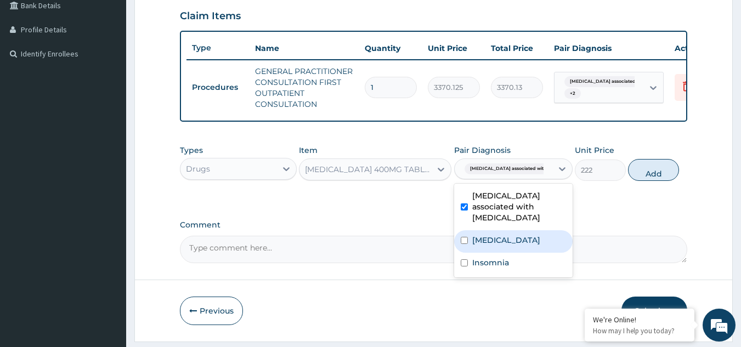
click at [489, 246] on label "Upper respiratory infection" at bounding box center [507, 240] width 68 height 11
checkbox input "true"
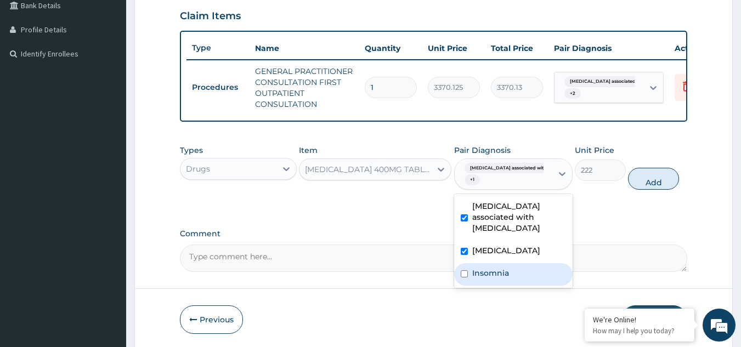
click at [482, 276] on div "Insomnia" at bounding box center [513, 274] width 119 height 23
checkbox input "true"
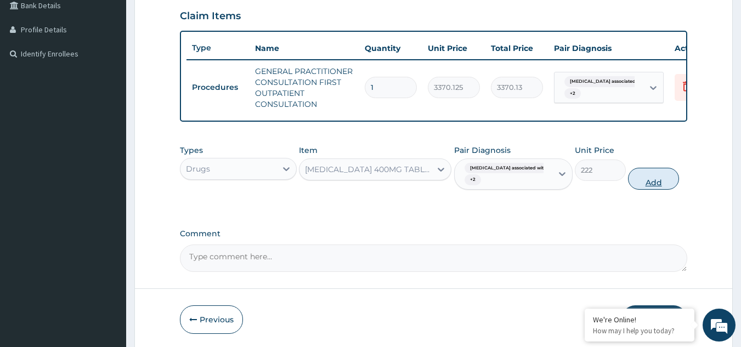
click at [640, 184] on button "Add" at bounding box center [653, 179] width 51 height 22
type input "0"
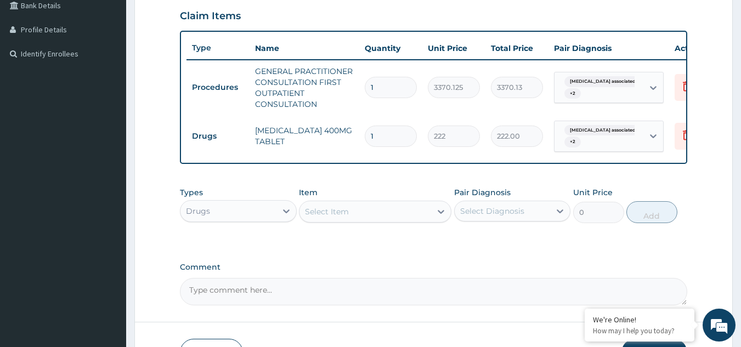
type input "0.00"
type input "2"
type input "444.00"
type input "2"
click at [261, 220] on div "Drugs" at bounding box center [229, 212] width 96 height 18
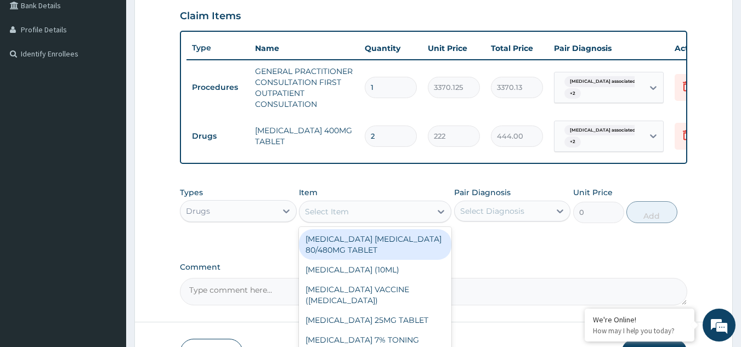
click at [334, 217] on div "Select Item" at bounding box center [327, 211] width 44 height 11
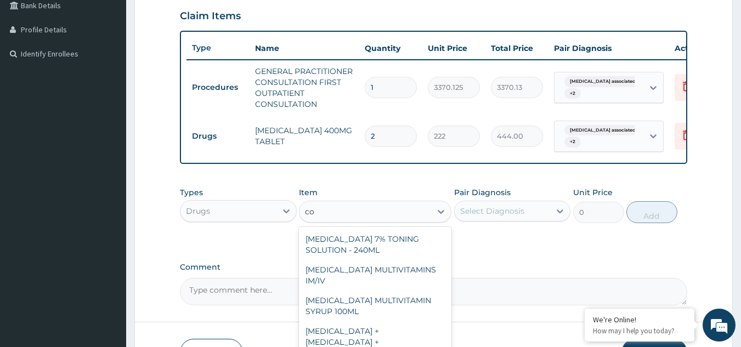
type input "c"
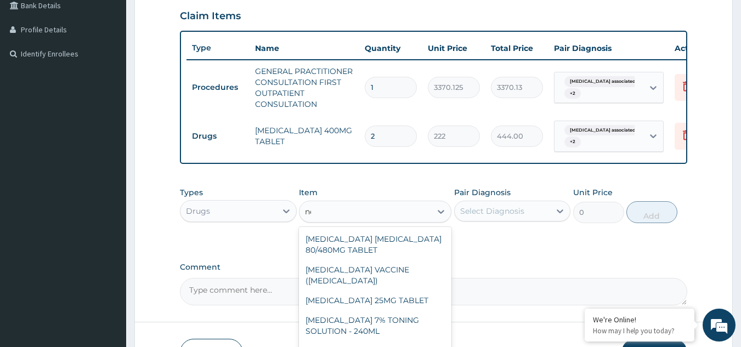
type input "neo"
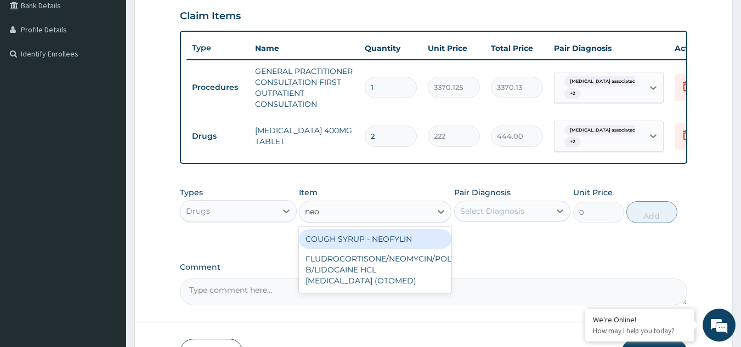
click at [354, 241] on div "COUGH SYRUP - NEOFYLIN" at bounding box center [375, 239] width 153 height 20
type input "2000"
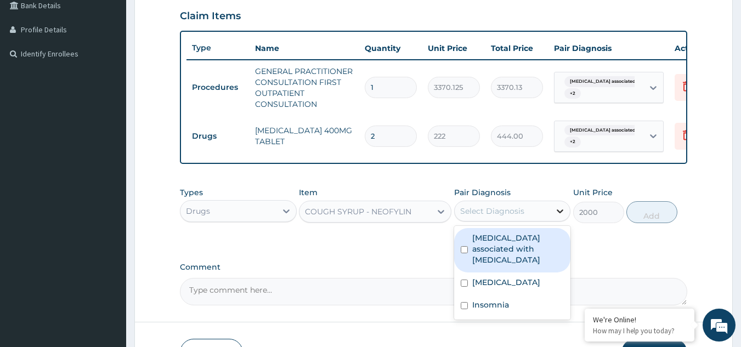
click at [557, 217] on icon at bounding box center [560, 211] width 11 height 11
click at [527, 254] on label "Arthropathy associated with helminthiasis" at bounding box center [519, 249] width 92 height 33
checkbox input "true"
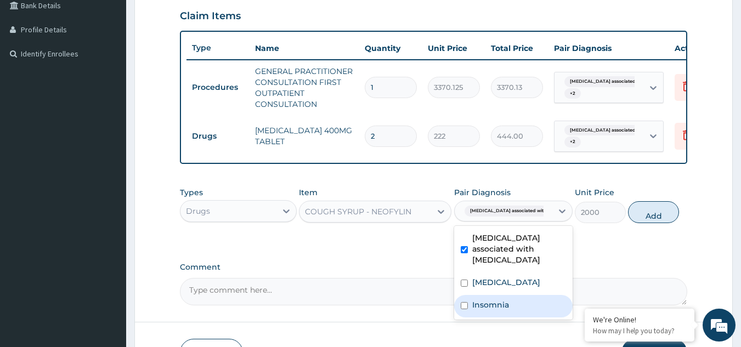
drag, startPoint x: 503, startPoint y: 277, endPoint x: 494, endPoint y: 314, distance: 37.9
click at [494, 314] on div "Arthropathy associated with helminthiasis Upper respiratory infection Insomnia" at bounding box center [513, 273] width 119 height 94
click at [494, 311] on label "Insomnia" at bounding box center [491, 305] width 37 height 11
checkbox input "true"
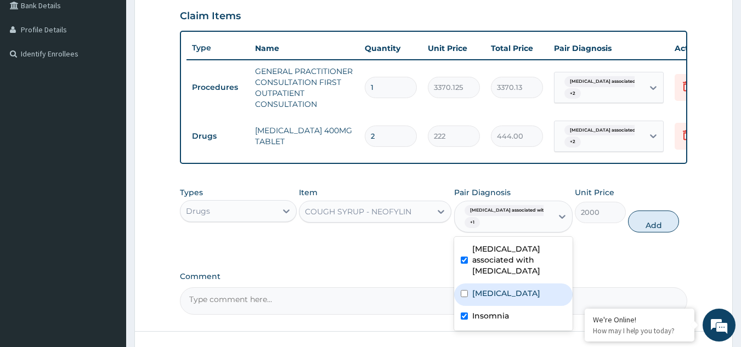
click at [527, 291] on label "Upper respiratory infection" at bounding box center [507, 293] width 68 height 11
checkbox input "true"
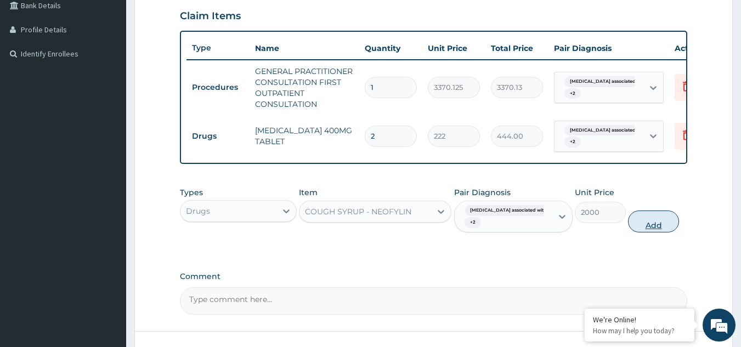
click at [649, 230] on button "Add" at bounding box center [653, 222] width 51 height 22
type input "0"
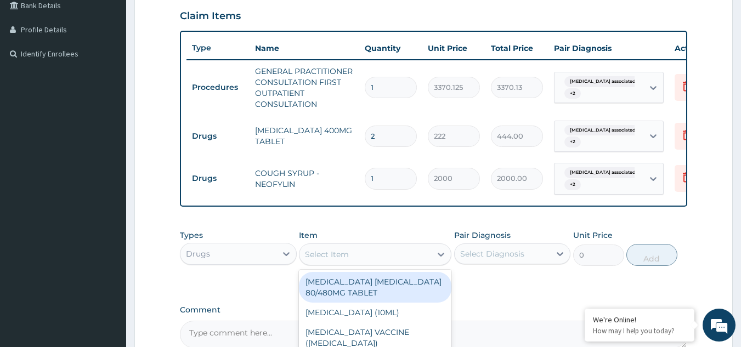
click at [350, 263] on div "Select Item" at bounding box center [366, 255] width 132 height 18
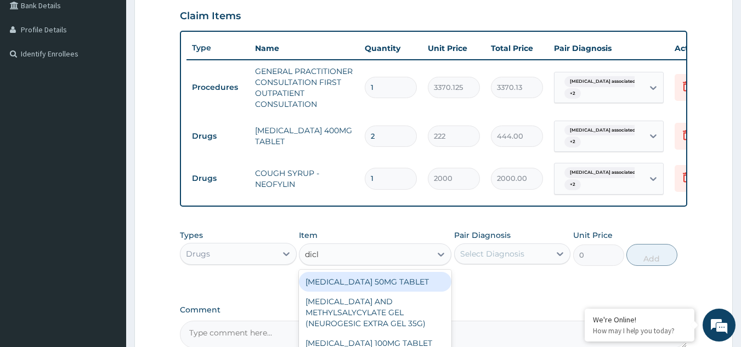
type input "diclo"
click at [367, 286] on div "DICLOFENAC 50MG TABLET" at bounding box center [375, 282] width 153 height 20
type input "80"
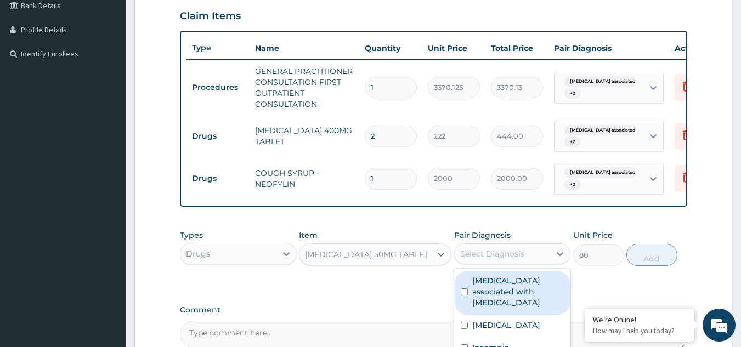
click at [504, 260] on div "Select Diagnosis" at bounding box center [492, 254] width 64 height 11
click at [497, 293] on label "Arthropathy associated with helminthiasis" at bounding box center [519, 292] width 92 height 33
checkbox input "true"
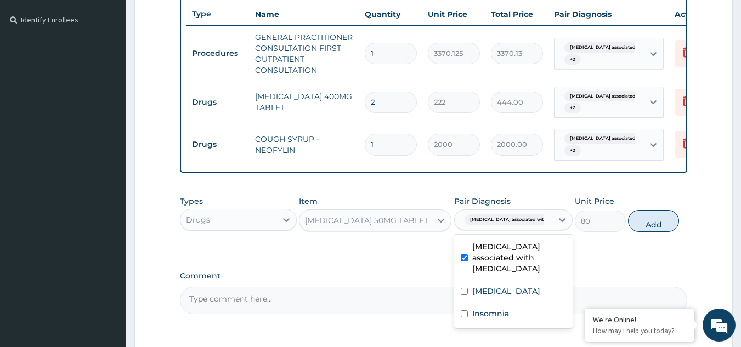
scroll to position [306, 0]
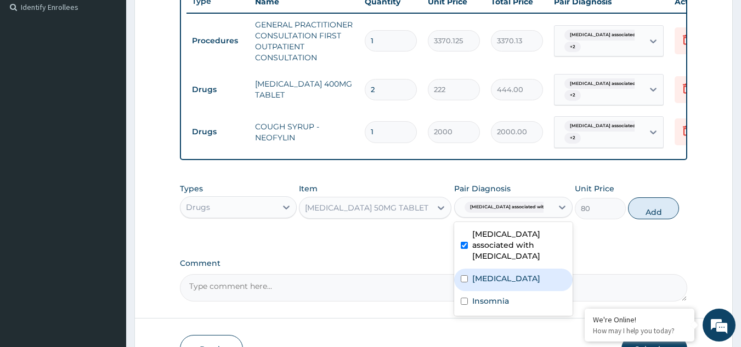
click at [541, 281] on label "Upper respiratory infection" at bounding box center [507, 278] width 68 height 11
checkbox input "true"
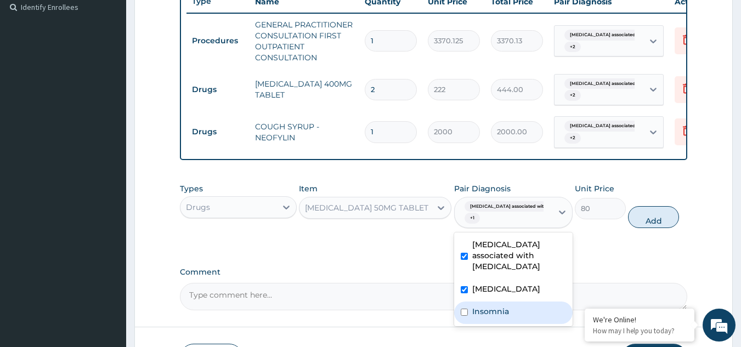
click at [493, 317] on label "Insomnia" at bounding box center [491, 311] width 37 height 11
checkbox input "true"
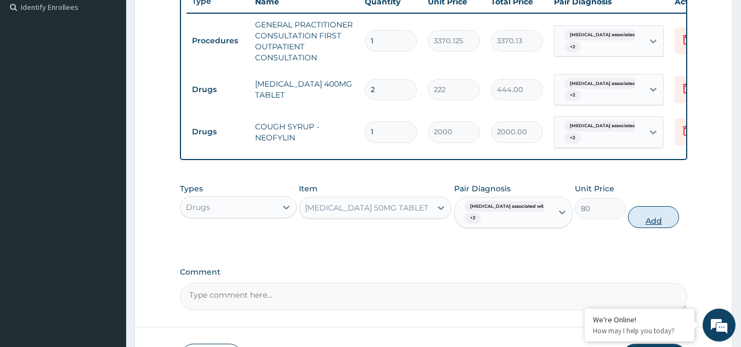
click at [646, 225] on button "Add" at bounding box center [653, 217] width 51 height 22
type input "0"
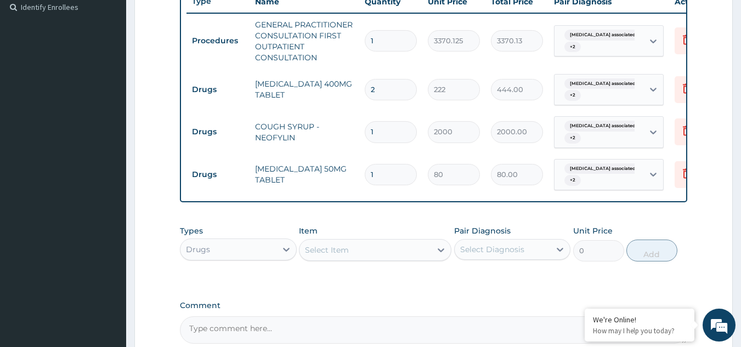
type input "0.00"
type input "4"
type input "320.00"
type input "4"
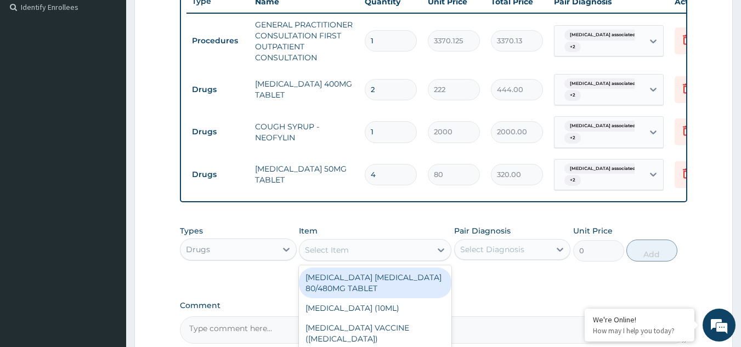
click at [336, 256] on div "Select Item" at bounding box center [327, 250] width 44 height 11
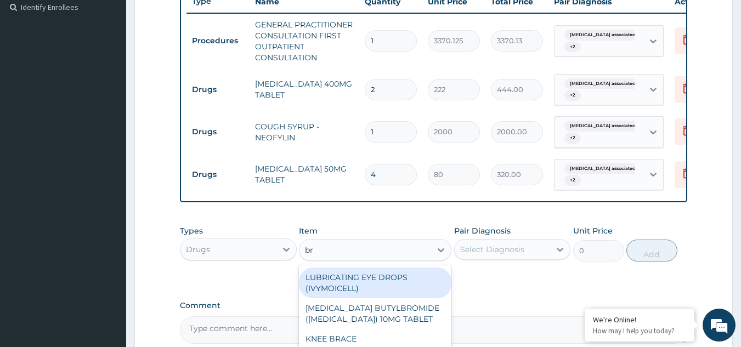
type input "bro"
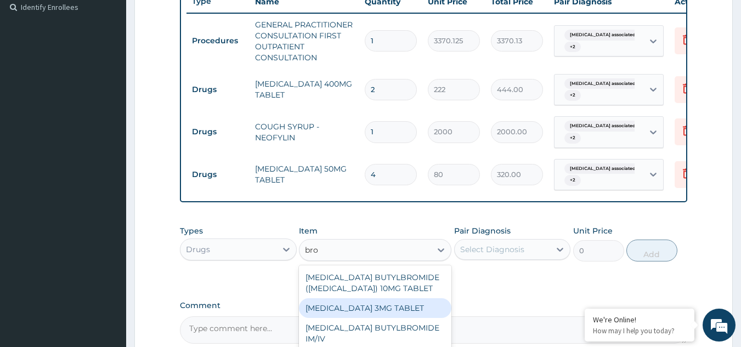
click at [333, 316] on div "BROMAZEPAM 3MG TABLET" at bounding box center [375, 309] width 153 height 20
type input "80"
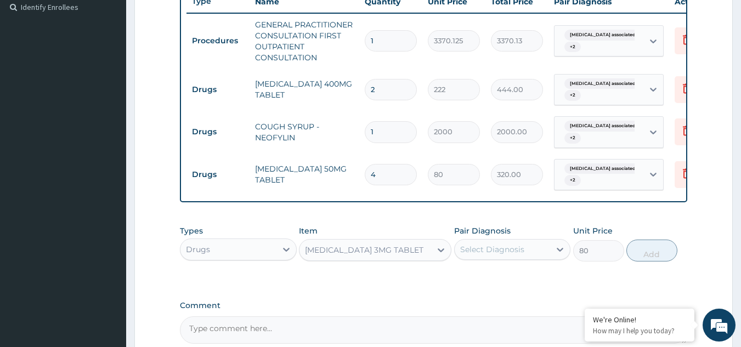
click at [518, 253] on div "Select Diagnosis" at bounding box center [492, 249] width 64 height 11
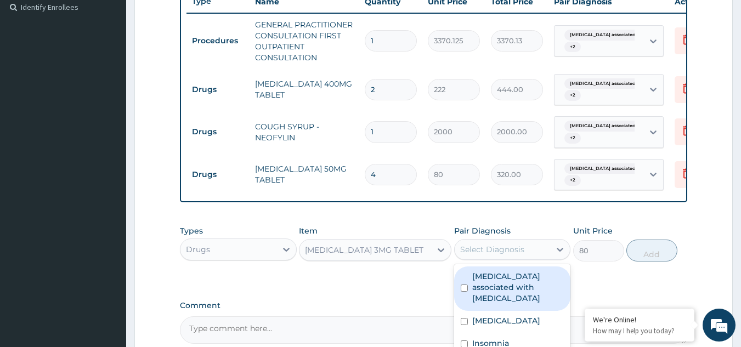
click at [503, 282] on label "Arthropathy associated with helminthiasis" at bounding box center [519, 287] width 92 height 33
checkbox input "true"
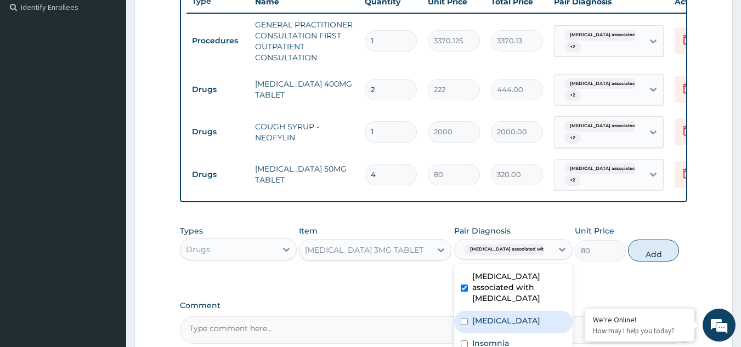
click at [492, 317] on label "Upper respiratory infection" at bounding box center [507, 321] width 68 height 11
checkbox input "true"
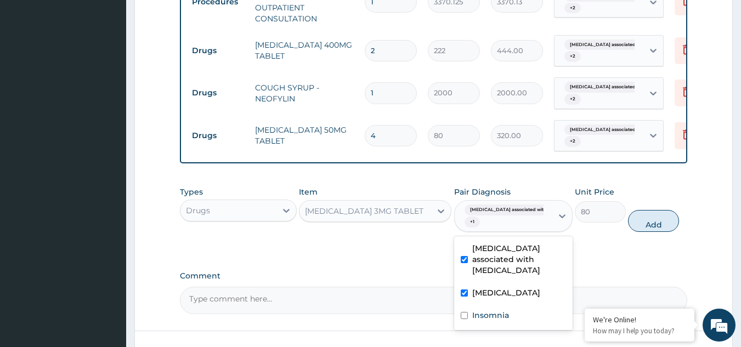
scroll to position [376, 0]
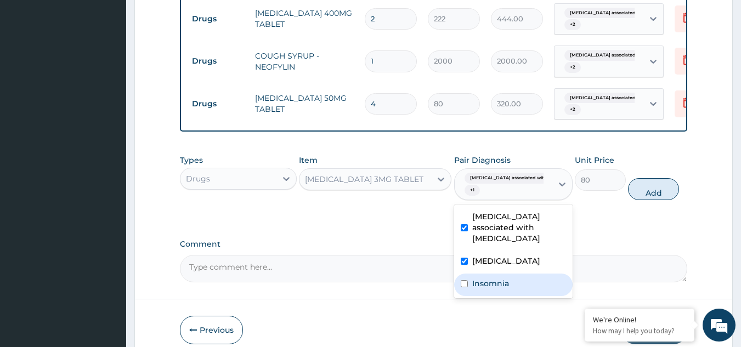
click at [498, 289] on label "Insomnia" at bounding box center [491, 283] width 37 height 11
checkbox input "true"
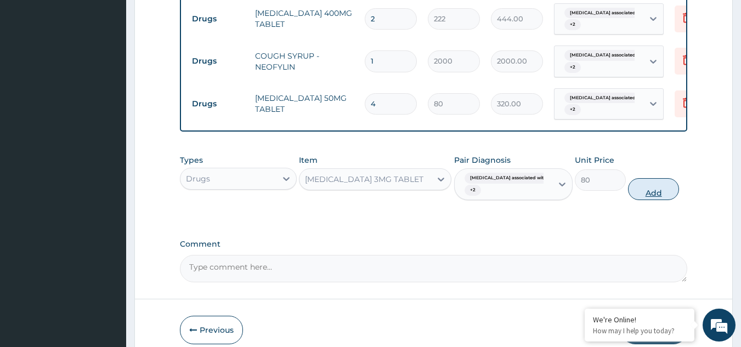
click at [643, 191] on button "Add" at bounding box center [653, 189] width 51 height 22
type input "0"
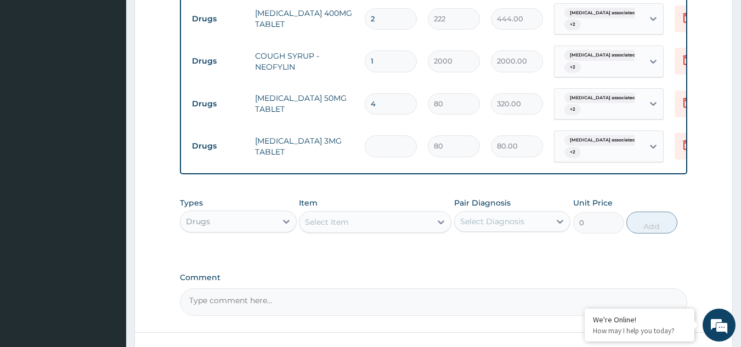
type input "0.00"
type input "3"
type input "240.00"
type input "3"
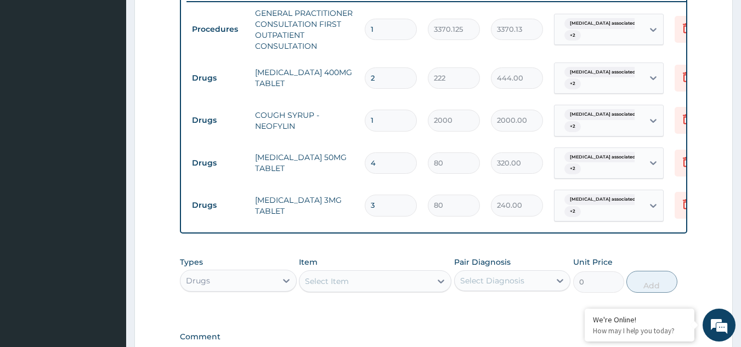
scroll to position [465, 0]
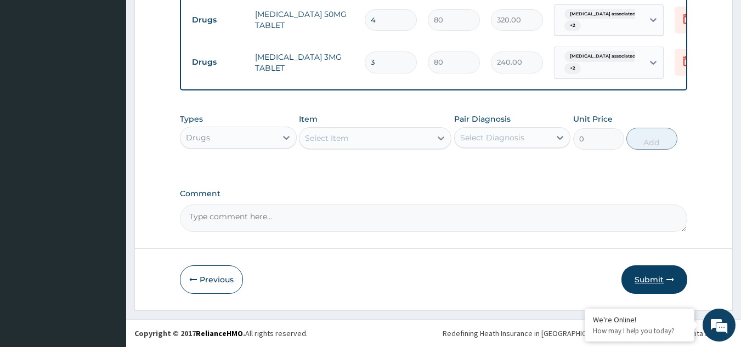
click at [662, 279] on button "Submit" at bounding box center [655, 280] width 66 height 29
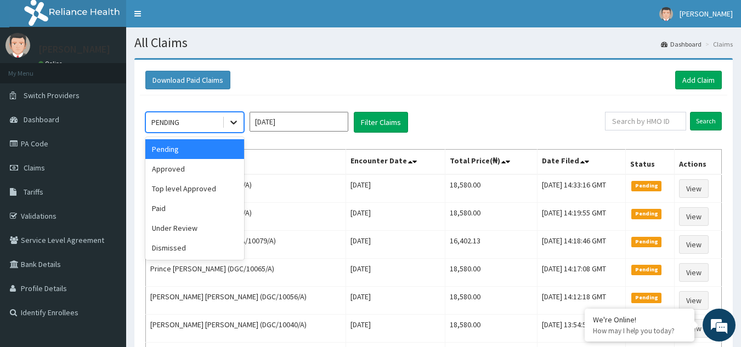
click at [228, 117] on div at bounding box center [234, 123] width 20 height 20
click at [194, 165] on div "Approved" at bounding box center [194, 169] width 99 height 20
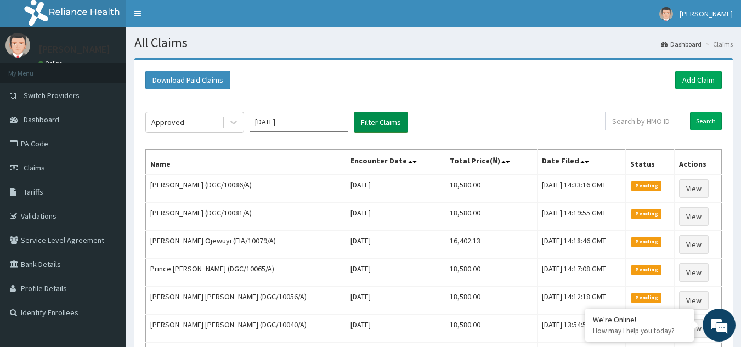
click at [389, 115] on button "Filter Claims" at bounding box center [381, 122] width 54 height 21
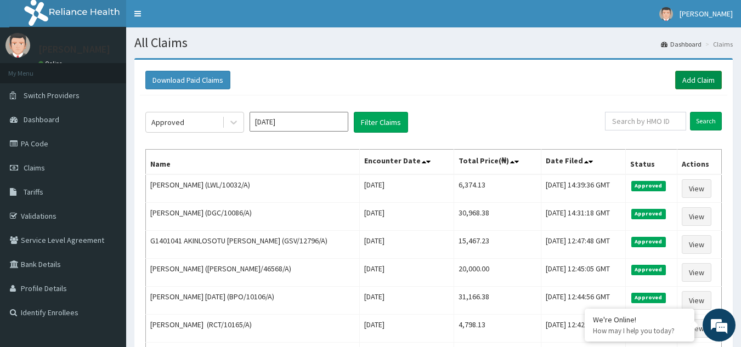
click at [681, 85] on link "Add Claim" at bounding box center [699, 80] width 47 height 19
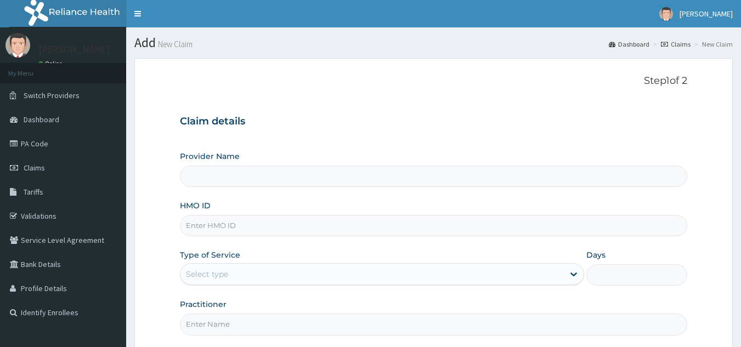
click at [218, 217] on input "HMO ID" at bounding box center [434, 225] width 508 height 21
paste input "LPD/10179/A"
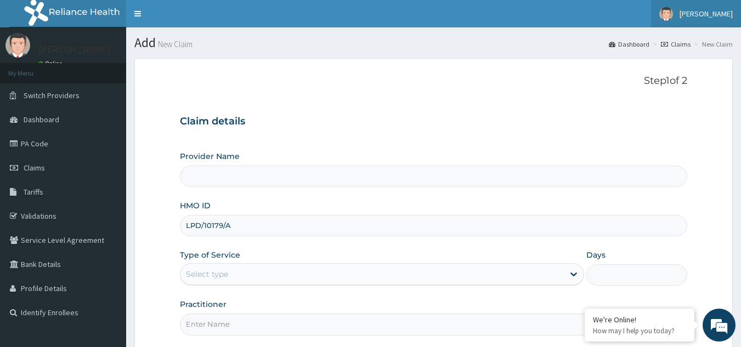
type input "LPD/10179/A"
click at [693, 17] on span "[PERSON_NAME]" at bounding box center [706, 14] width 53 height 10
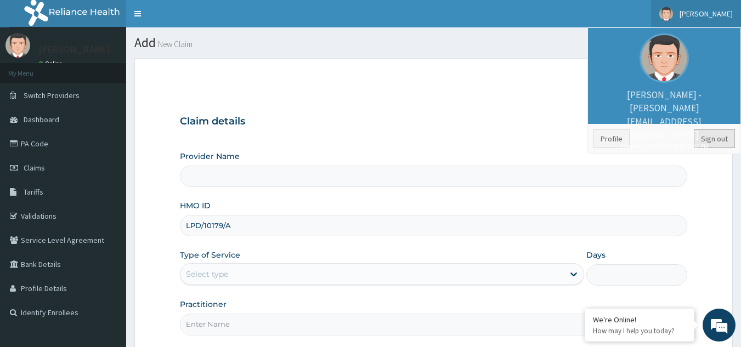
click at [710, 137] on link "Sign out" at bounding box center [714, 139] width 41 height 19
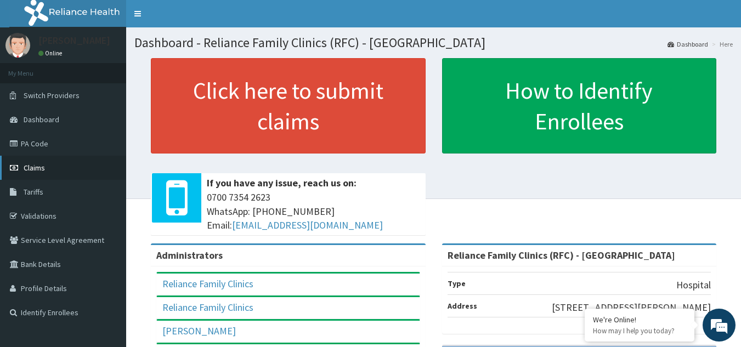
click at [42, 168] on span "Claims" at bounding box center [34, 168] width 21 height 10
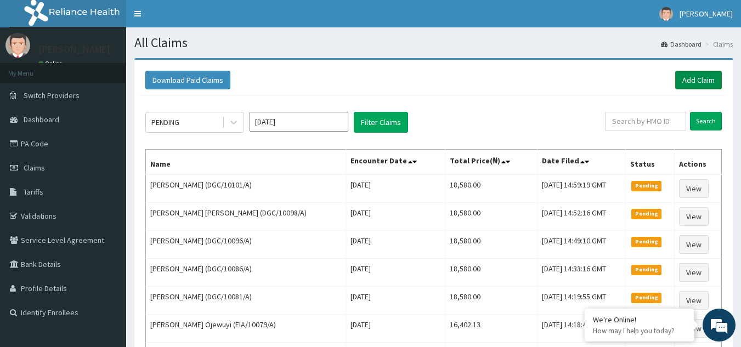
click at [698, 81] on link "Add Claim" at bounding box center [699, 80] width 47 height 19
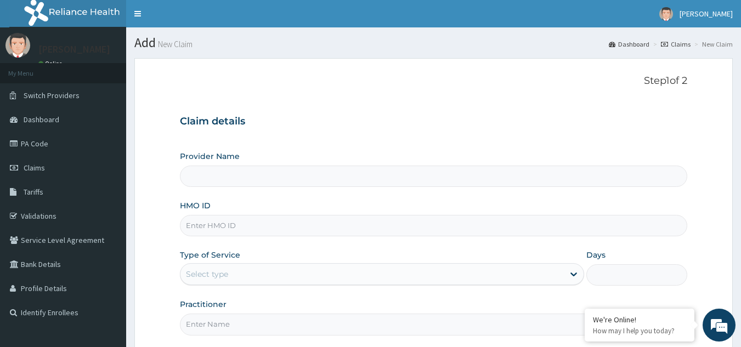
type input "Reliance Family Clinics (RFC) - [GEOGRAPHIC_DATA]"
click at [348, 230] on input "HMO ID" at bounding box center [434, 225] width 508 height 21
paste input "LPD/10179/A"
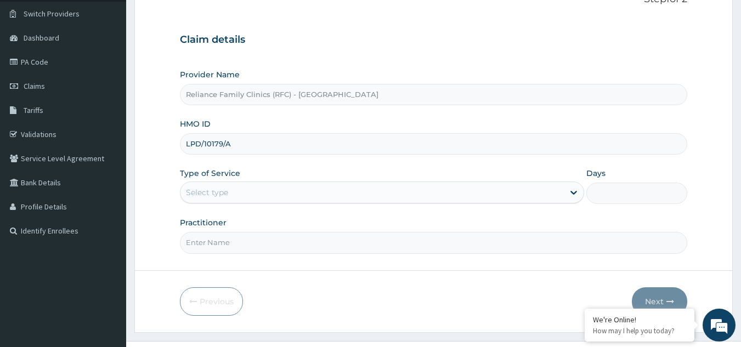
scroll to position [104, 0]
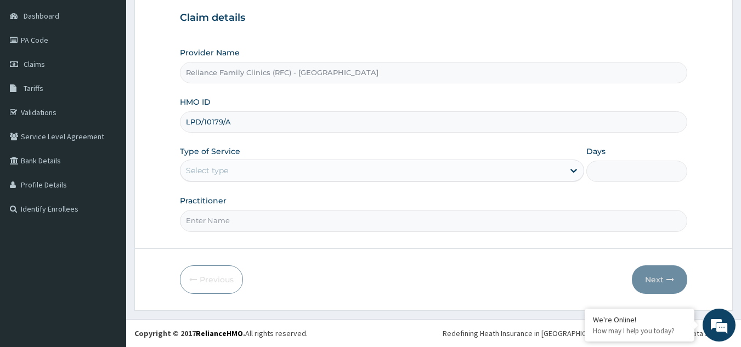
type input "LPD/10179/A"
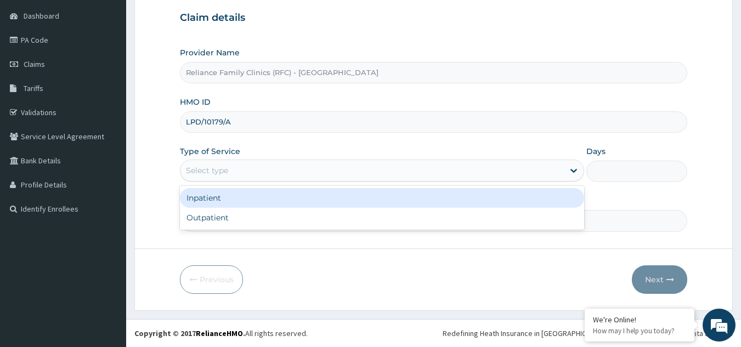
click at [290, 162] on div "Select type" at bounding box center [373, 171] width 384 height 18
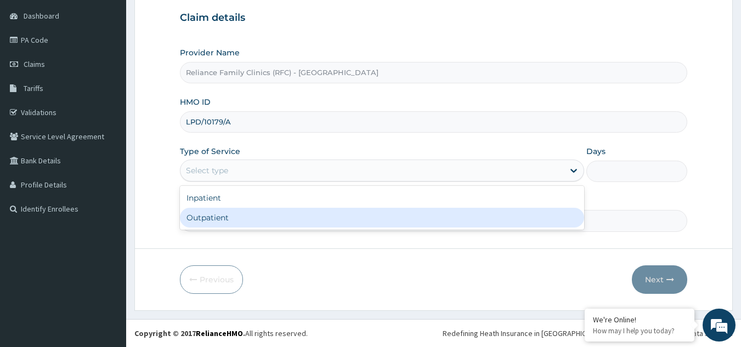
click at [250, 218] on div "Outpatient" at bounding box center [382, 218] width 404 height 20
type input "1"
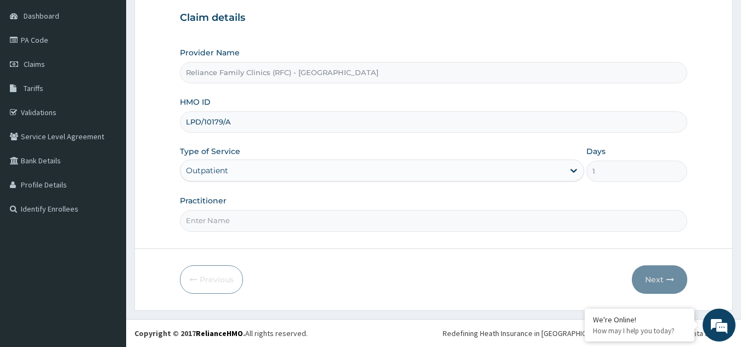
click at [250, 218] on input "Practitioner" at bounding box center [434, 220] width 508 height 21
type input "Dr Alliyah"
click at [661, 291] on button "Next" at bounding box center [659, 280] width 55 height 29
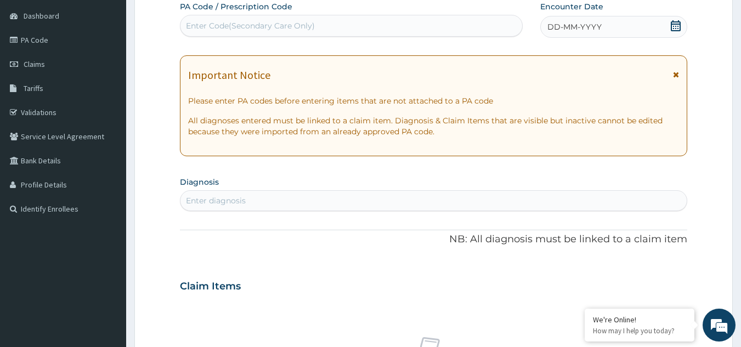
click at [344, 199] on div "Enter diagnosis" at bounding box center [434, 201] width 507 height 18
type input "mala"
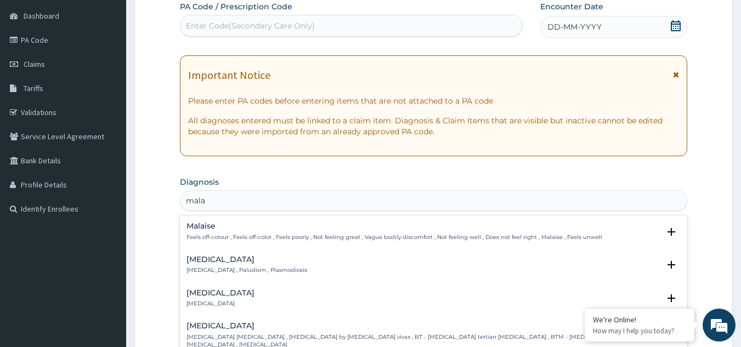
click at [192, 272] on p "Malaria , Paludism , Plasmodiosis" at bounding box center [247, 271] width 121 height 8
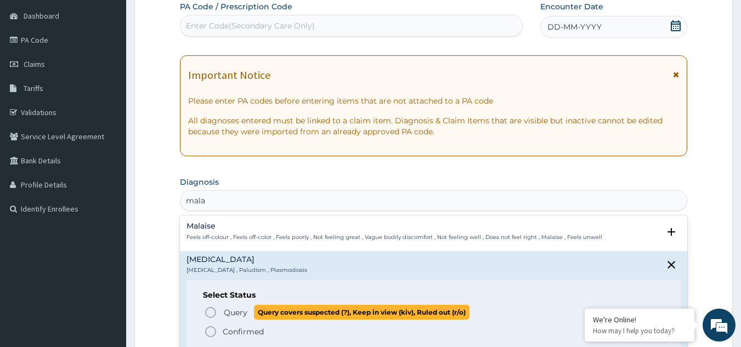
click at [233, 306] on p "Query Query covers suspected (?), Keep in view (kiv), Ruled out (r/o)" at bounding box center [346, 312] width 247 height 15
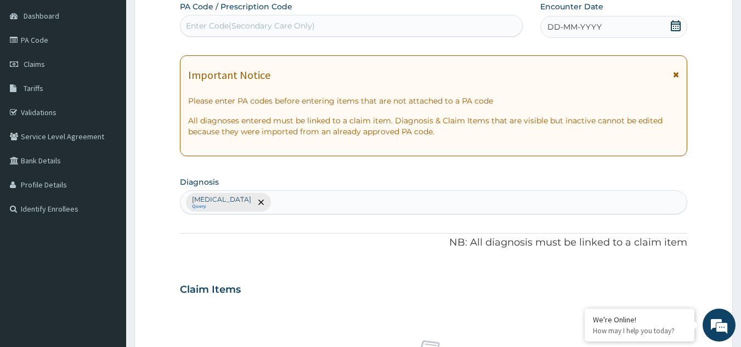
click at [675, 75] on icon at bounding box center [676, 75] width 6 height 8
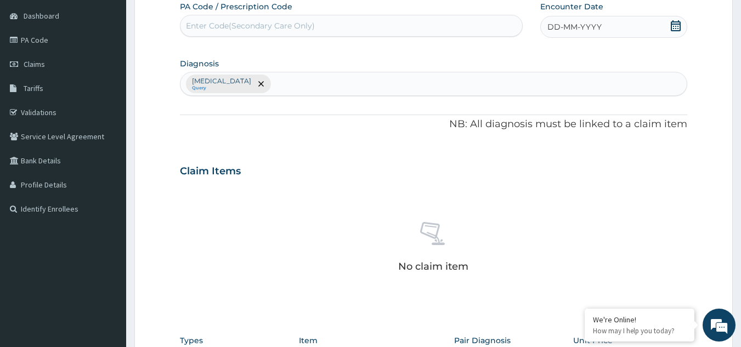
click at [623, 30] on div "DD-MM-YYYY" at bounding box center [614, 27] width 147 height 22
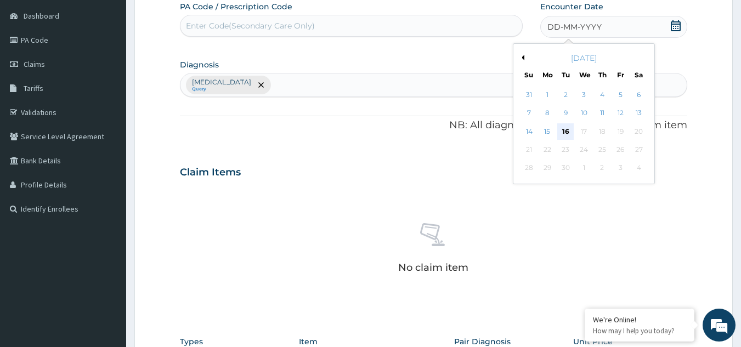
click at [565, 130] on div "16" at bounding box center [566, 131] width 16 height 16
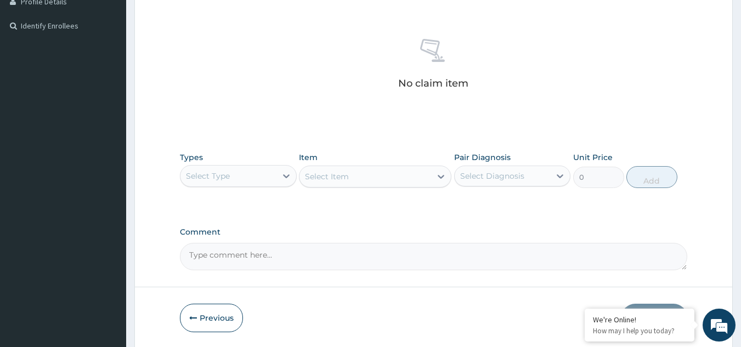
scroll to position [325, 0]
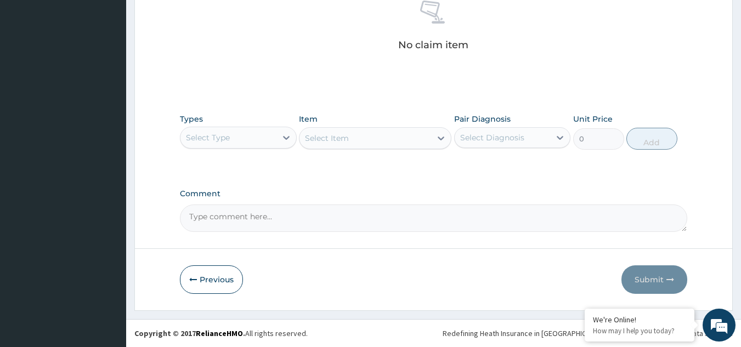
click at [211, 129] on div "Select Type" at bounding box center [229, 138] width 96 height 18
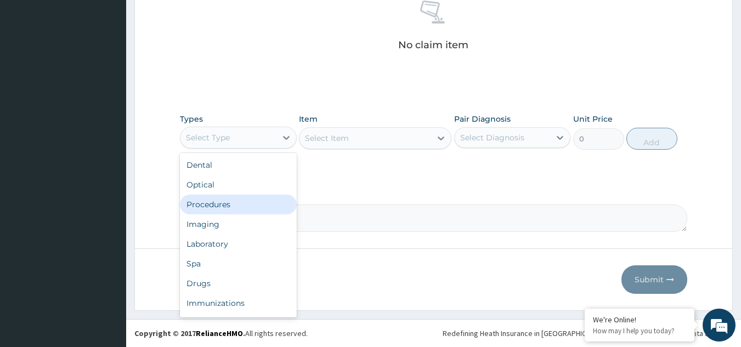
click at [212, 199] on div "Procedures" at bounding box center [238, 205] width 117 height 20
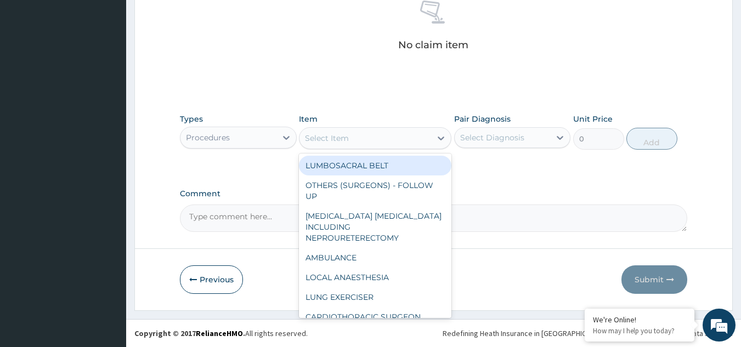
click at [371, 145] on div "Select Item" at bounding box center [366, 139] width 132 height 18
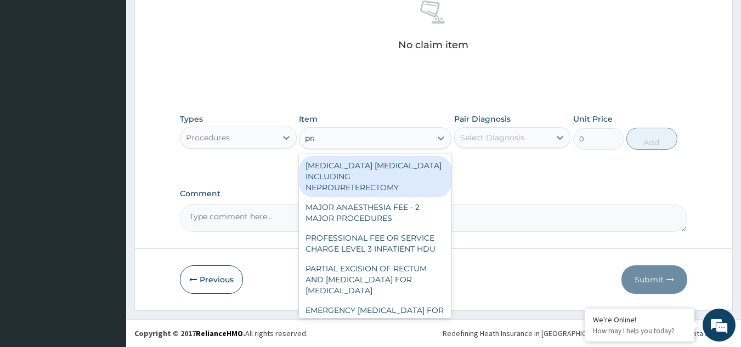
type input "prac"
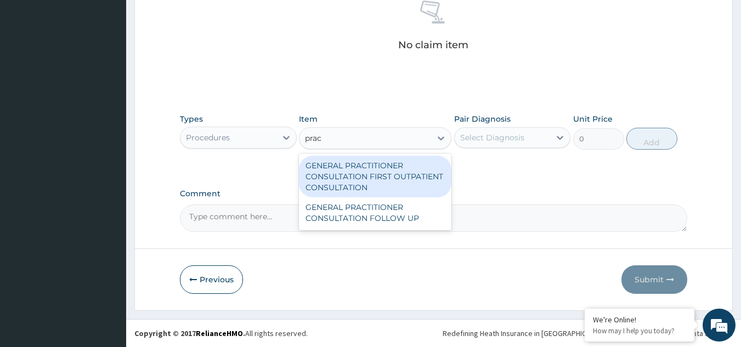
click at [372, 180] on div "GENERAL PRACTITIONER CONSULTATION FIRST OUTPATIENT CONSULTATION" at bounding box center [375, 177] width 153 height 42
type input "3370.125"
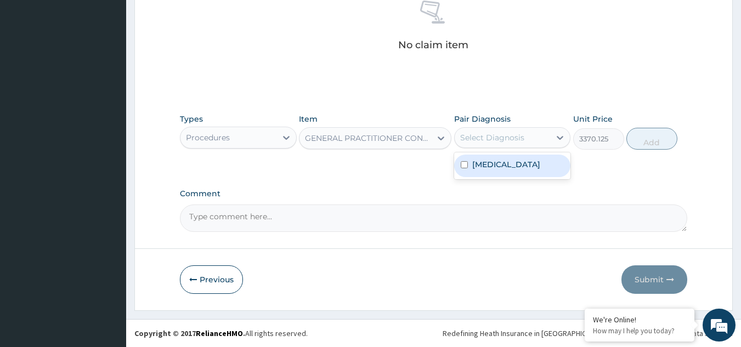
click at [486, 134] on div "Select Diagnosis" at bounding box center [492, 137] width 64 height 11
click at [487, 167] on label "Malaria" at bounding box center [507, 164] width 68 height 11
checkbox input "true"
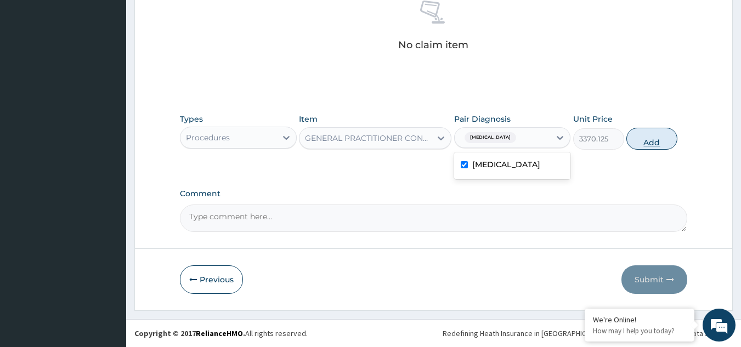
click at [640, 149] on button "Add" at bounding box center [652, 139] width 51 height 22
type input "0"
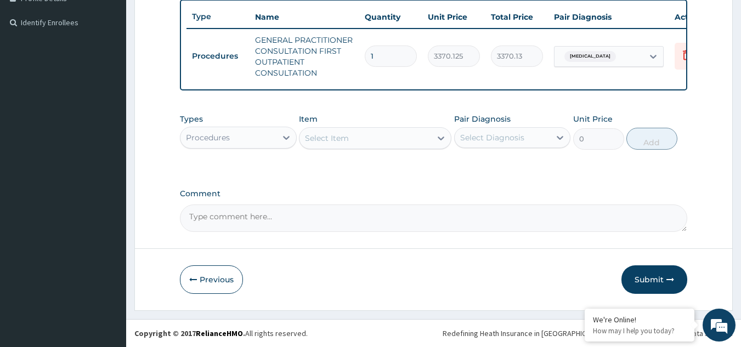
scroll to position [299, 0]
click at [353, 139] on div "Select Item" at bounding box center [366, 139] width 132 height 18
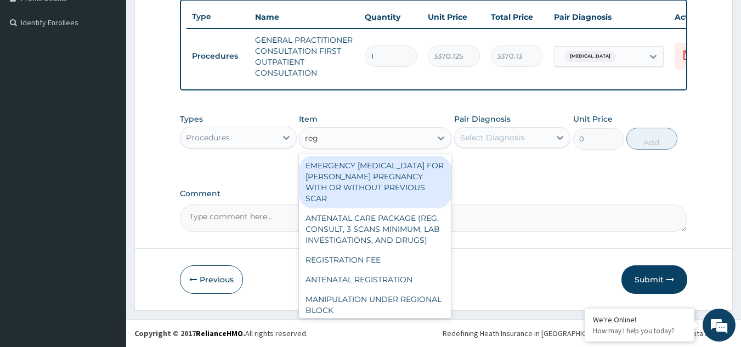
type input "regis"
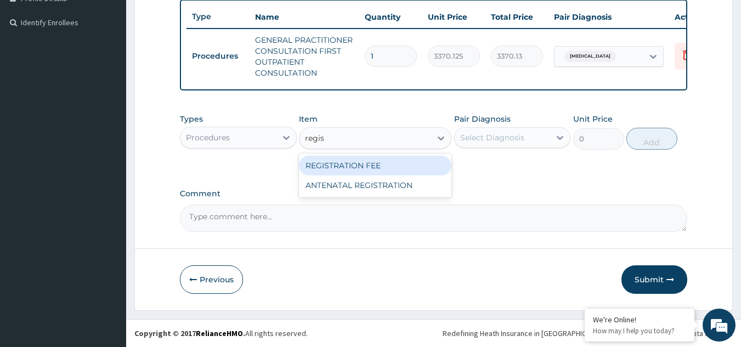
type input "2042.5"
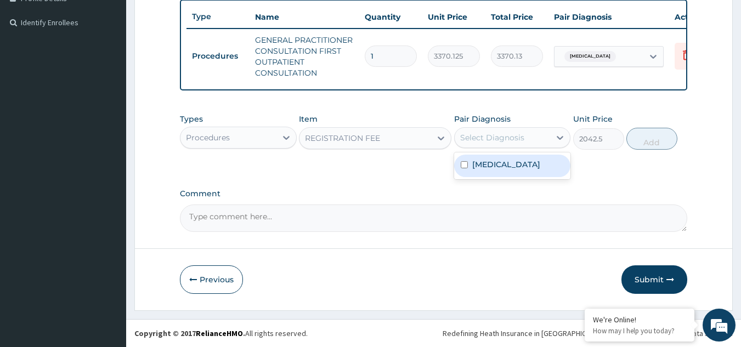
click at [489, 145] on div "Select Diagnosis" at bounding box center [503, 138] width 96 height 18
click at [483, 178] on div "Malaria" at bounding box center [512, 166] width 117 height 27
click at [537, 166] on div "Malaria" at bounding box center [512, 166] width 117 height 23
checkbox input "true"
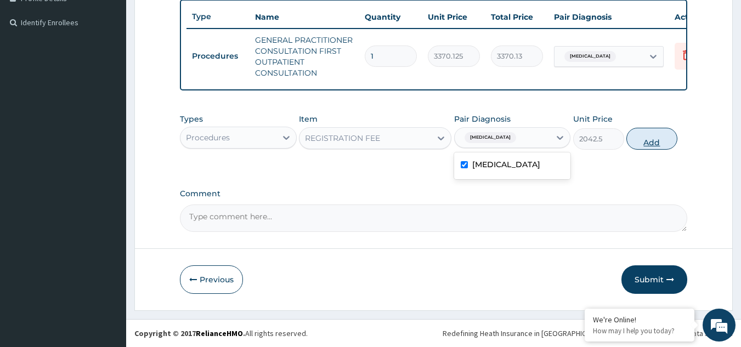
click at [666, 136] on button "Add" at bounding box center [652, 139] width 51 height 22
type input "0"
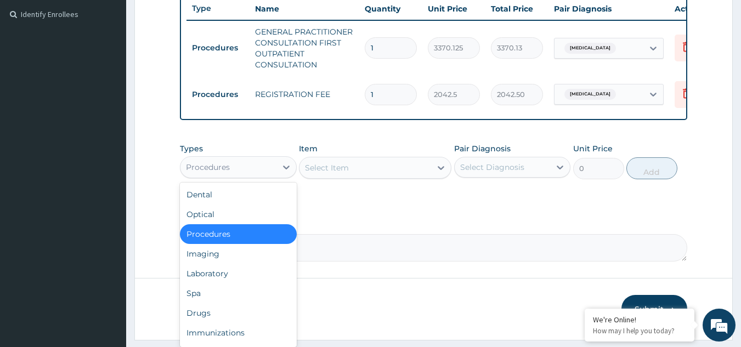
click at [240, 174] on div "Procedures" at bounding box center [229, 168] width 96 height 18
drag, startPoint x: 218, startPoint y: 326, endPoint x: 210, endPoint y: 283, distance: 43.5
click at [210, 283] on div "Dental Optical Procedures Imaging Laboratory Spa Drugs Immunizations Others Gym" at bounding box center [238, 265] width 117 height 165
click at [210, 283] on div "Laboratory" at bounding box center [238, 274] width 117 height 20
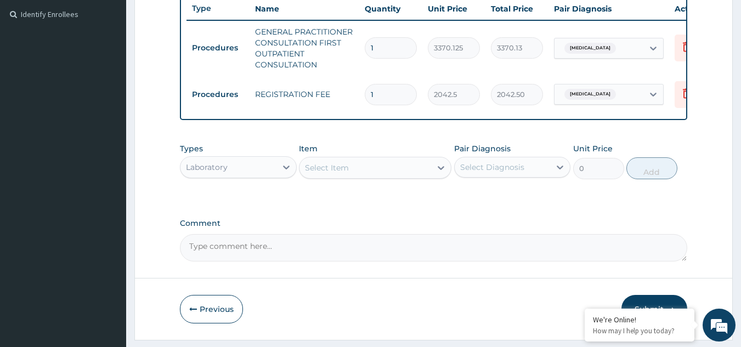
click at [342, 179] on div "Select Item" at bounding box center [375, 168] width 153 height 22
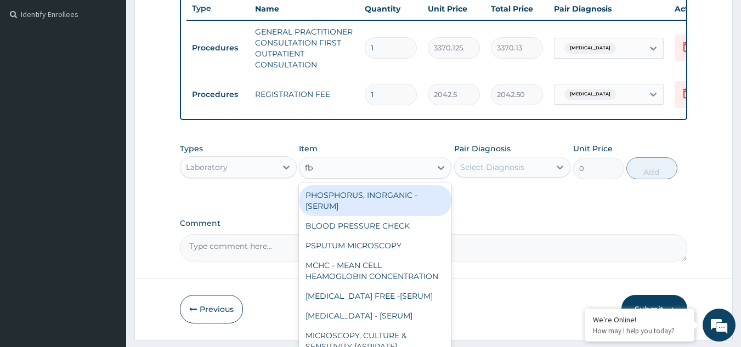
type input "fbc"
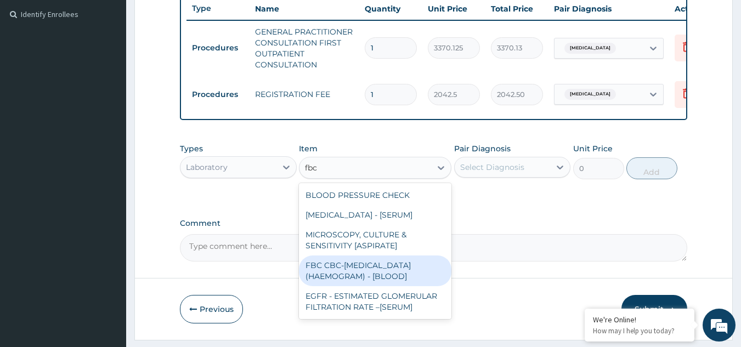
click at [353, 283] on div "FBC CBC-COMPLETE BLOOD COUNT (HAEMOGRAM) - [BLOOD]" at bounding box center [375, 271] width 153 height 31
type input "4085"
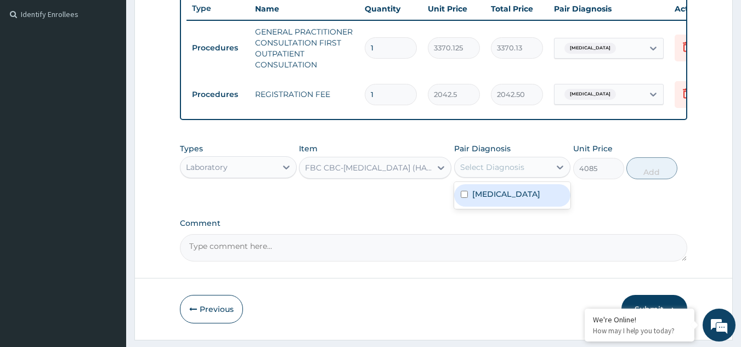
click at [486, 173] on div "Select Diagnosis" at bounding box center [492, 167] width 64 height 11
click at [486, 193] on div "Malaria" at bounding box center [512, 195] width 117 height 23
checkbox input "true"
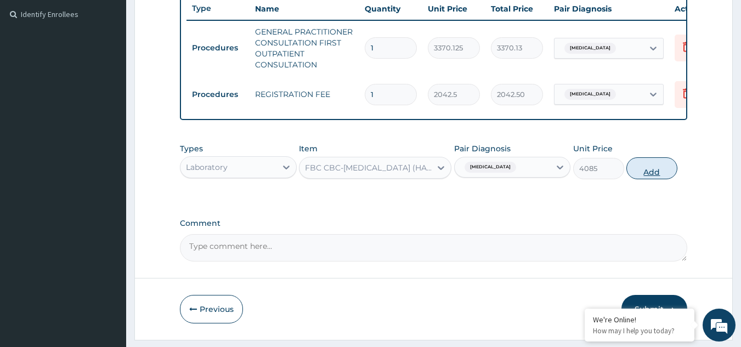
click at [662, 172] on button "Add" at bounding box center [652, 169] width 51 height 22
type input "0"
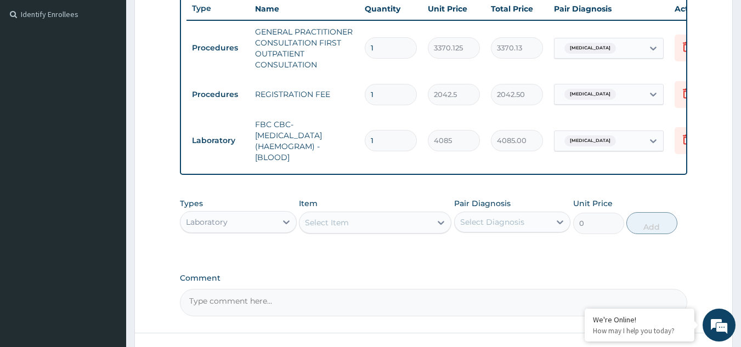
click at [344, 228] on div "Select Item" at bounding box center [327, 222] width 44 height 11
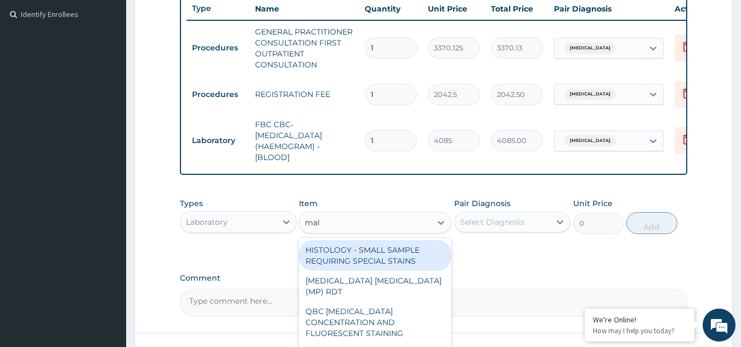
type input "mala"
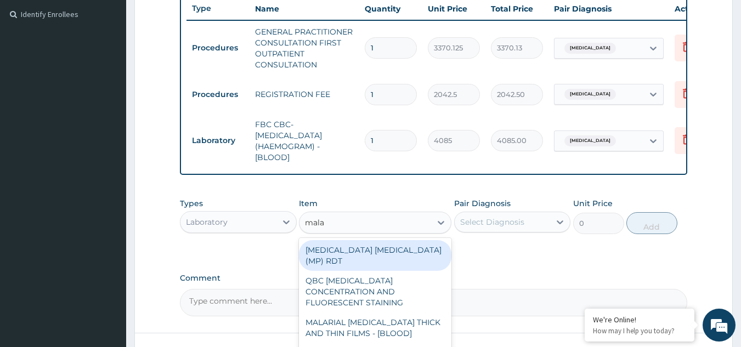
click at [351, 262] on div "MALARIA PARASITE (MP) RDT" at bounding box center [375, 255] width 153 height 31
type input "1531.875"
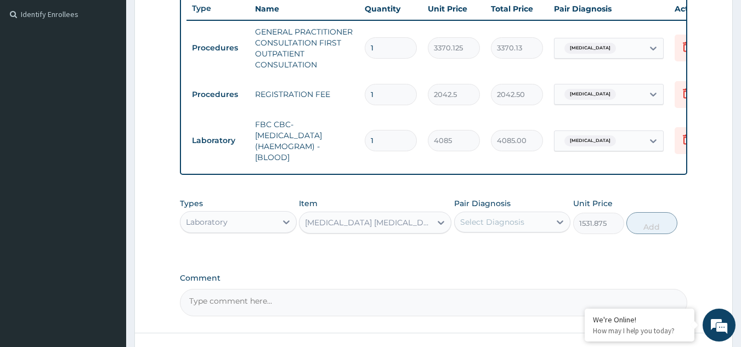
click at [474, 228] on div "Select Diagnosis" at bounding box center [492, 222] width 64 height 11
click at [474, 249] on div "Malaria" at bounding box center [512, 250] width 117 height 23
checkbox input "true"
click at [658, 233] on button "Add" at bounding box center [652, 223] width 51 height 22
type input "0"
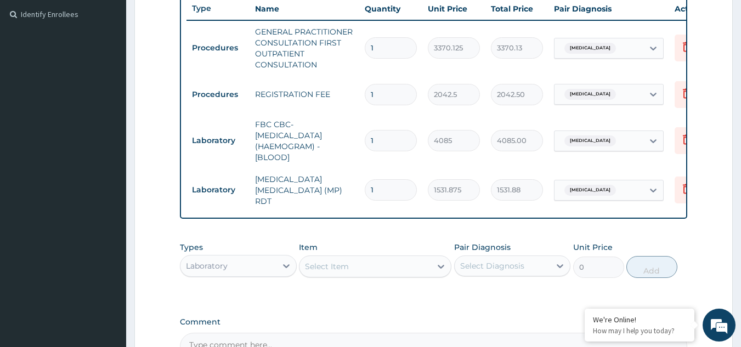
scroll to position [425, 0]
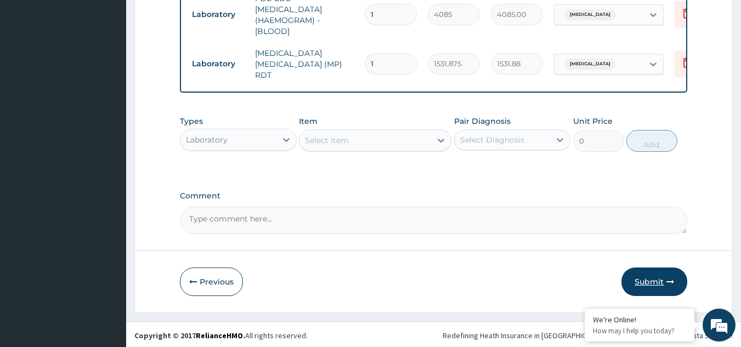
click at [649, 290] on button "Submit" at bounding box center [655, 282] width 66 height 29
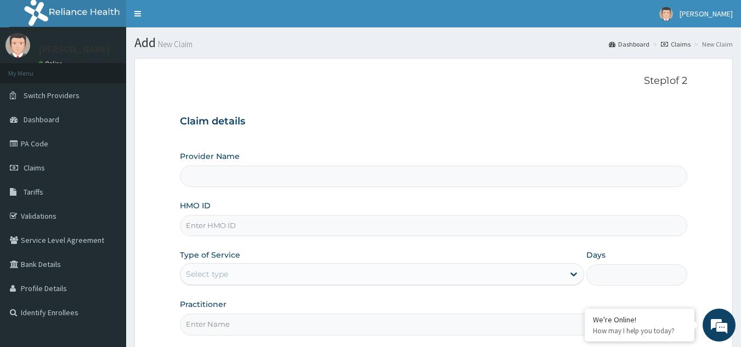
type input "Reliance Family Clinics (RFC) - [GEOGRAPHIC_DATA]"
